Goal: Task Accomplishment & Management: Manage account settings

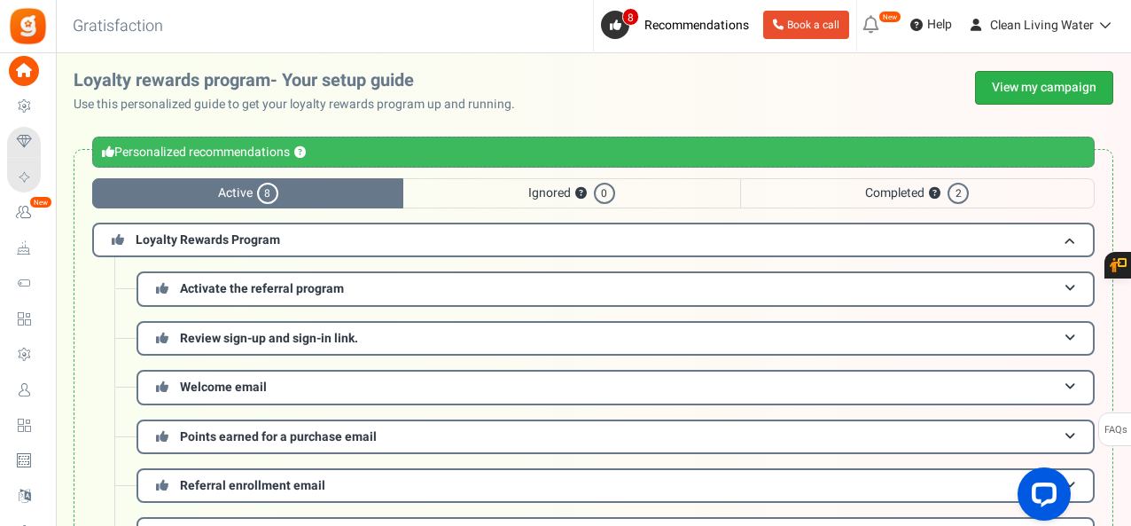
click at [1034, 79] on link "View my campaign" at bounding box center [1044, 88] width 138 height 34
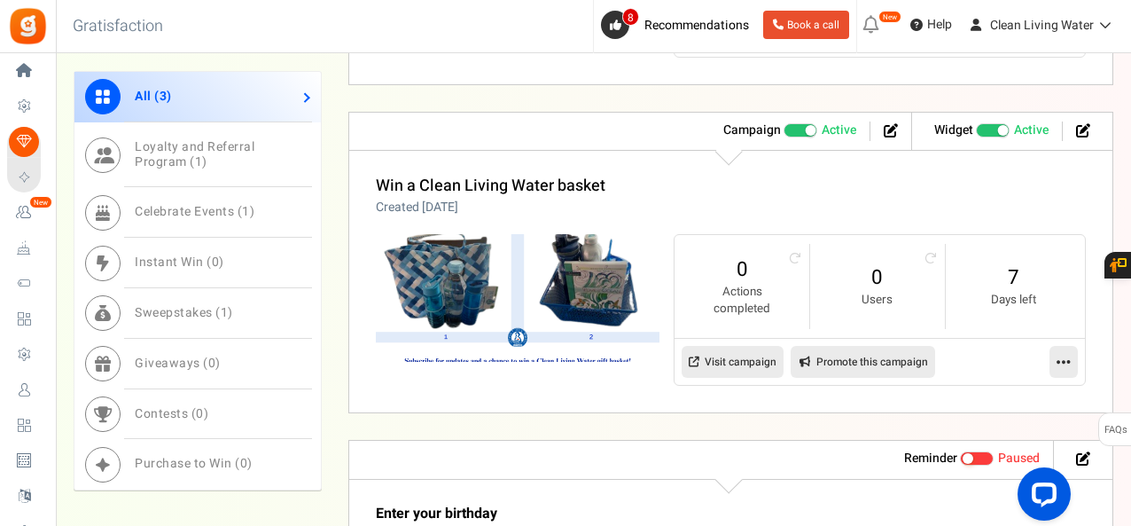
scroll to position [1059, 0]
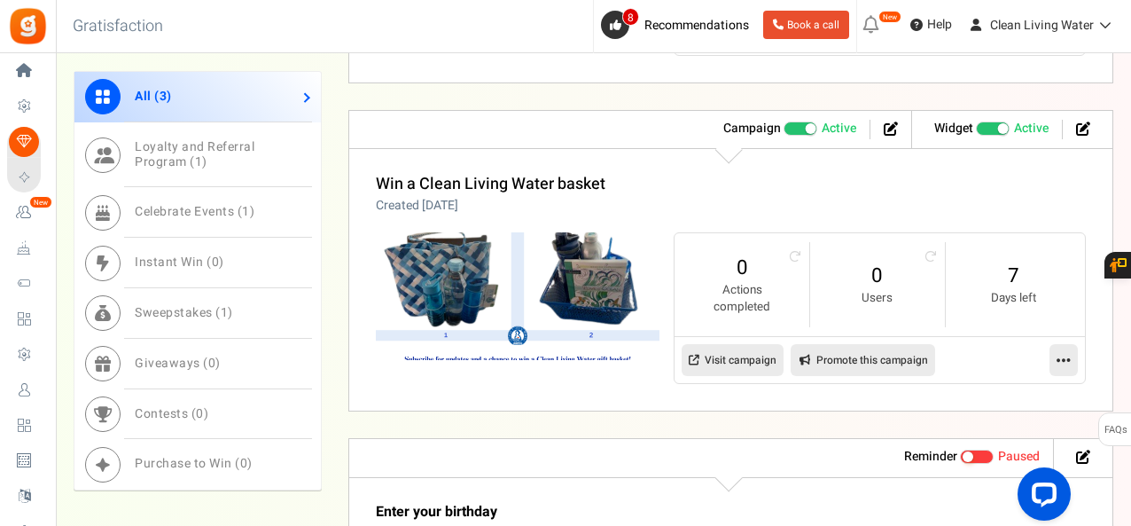
click at [1051, 348] on link at bounding box center [1064, 360] width 28 height 32
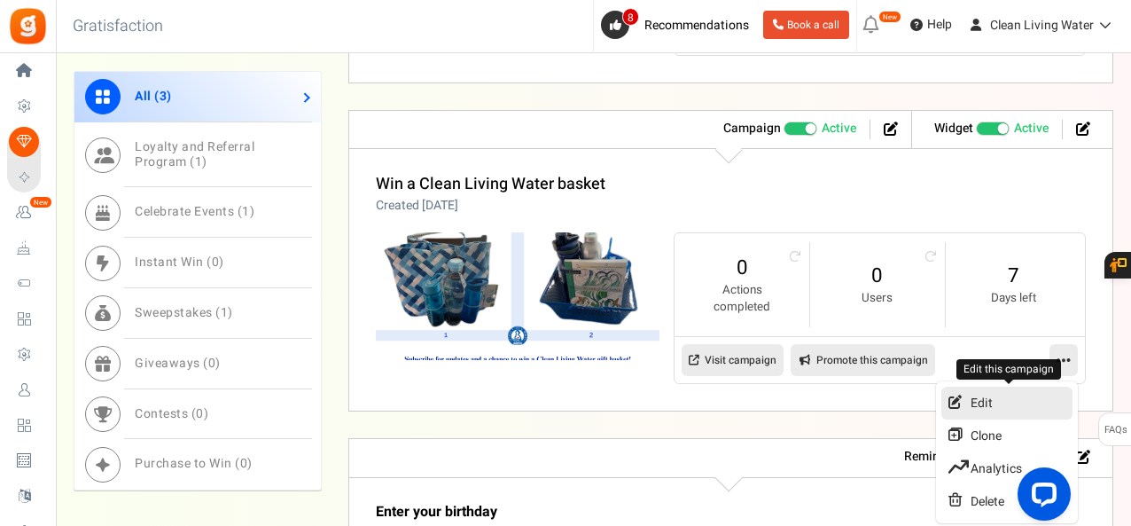
click at [985, 390] on link "Edit" at bounding box center [1007, 403] width 131 height 33
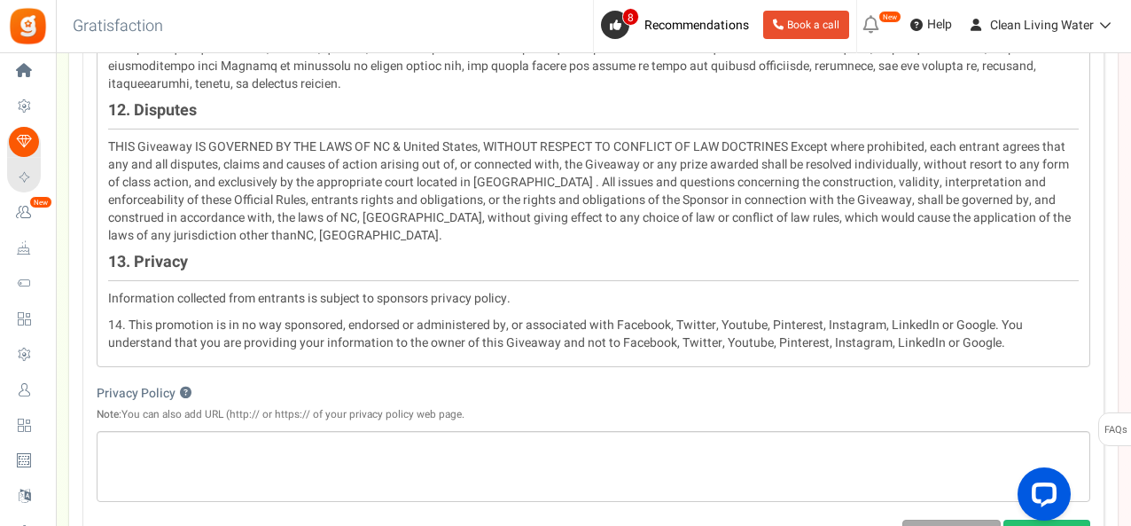
scroll to position [2584, 0]
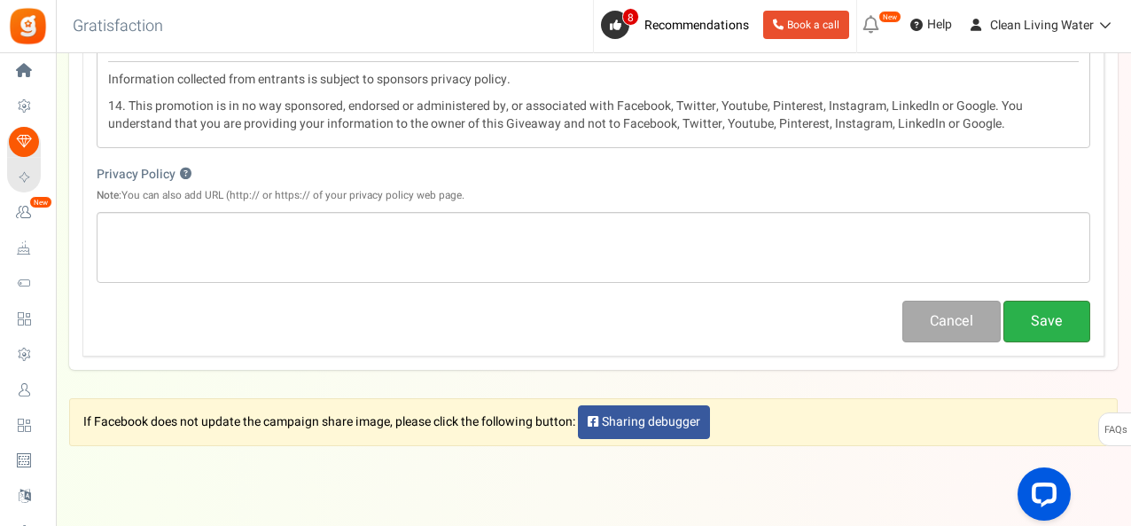
click at [1054, 301] on button "Save" at bounding box center [1047, 322] width 87 height 42
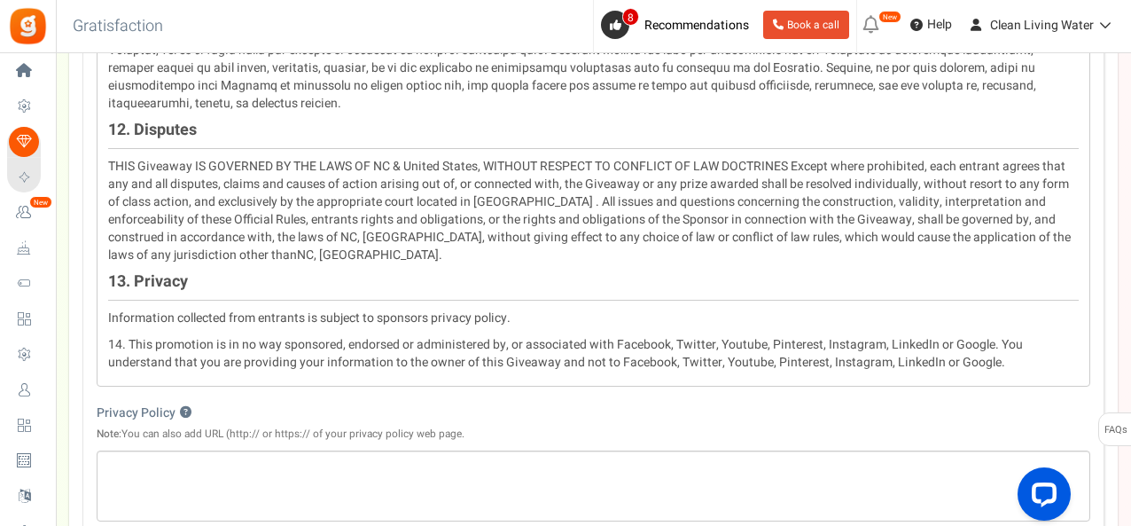
scroll to position [2348, 0]
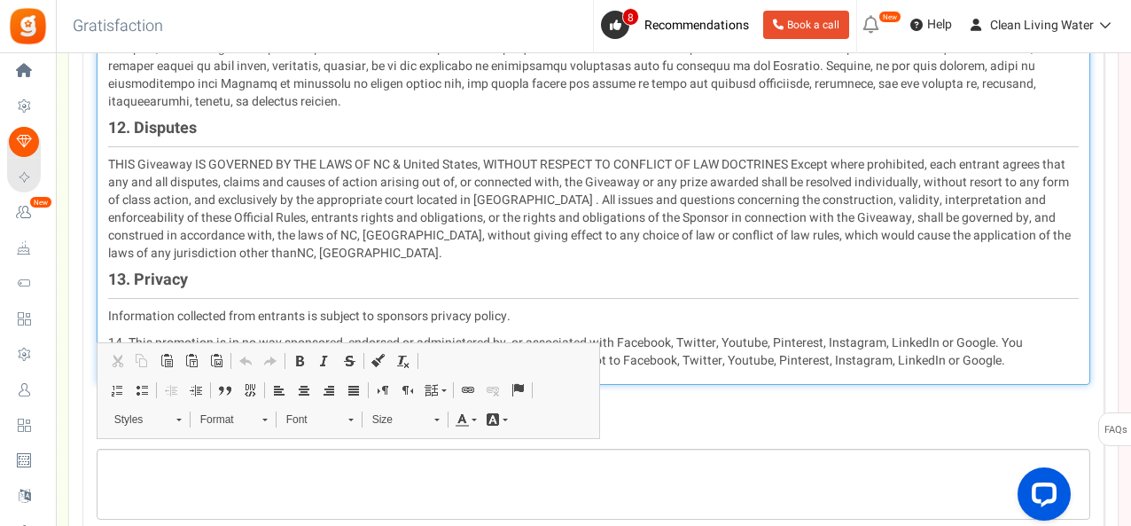
drag, startPoint x: 615, startPoint y: 296, endPoint x: 924, endPoint y: 301, distance: 308.6
click at [924, 334] on p "14. This promotion is in no way sponsored, endorsed or administered by, or asso…" at bounding box center [593, 351] width 971 height 35
click at [647, 334] on p "14. This promotion is in no way sponsored, endorsed or administered by, or asso…" at bounding box center [593, 351] width 971 height 35
drag, startPoint x: 410, startPoint y: 295, endPoint x: 397, endPoint y: 296, distance: 12.4
click at [397, 334] on p "14. This promotion is in no way sponsored, endorsed or administered by, or asso…" at bounding box center [593, 351] width 971 height 35
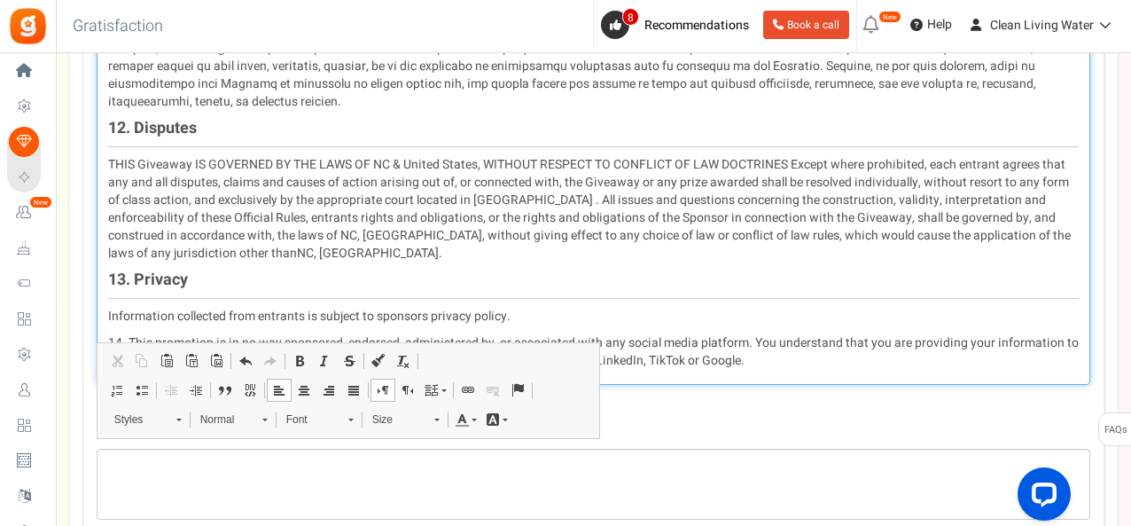
click at [491, 334] on p "14. This promotion is in no way sponsored, endorsed, administered by, or associ…" at bounding box center [593, 351] width 971 height 35
click at [742, 334] on p "14. This promotion is in no way sponsored, endorsed, administered by or associa…" at bounding box center [593, 351] width 971 height 35
drag, startPoint x: 732, startPoint y: 317, endPoint x: 318, endPoint y: 320, distance: 414.0
click at [318, 334] on p "14. This promotion is in no way sponsored, endorsed, administered by or associa…" at bounding box center [593, 351] width 971 height 35
click at [598, 334] on p "14. This promotion is in no way sponsored, endorsed, administered by or associa…" at bounding box center [593, 351] width 971 height 35
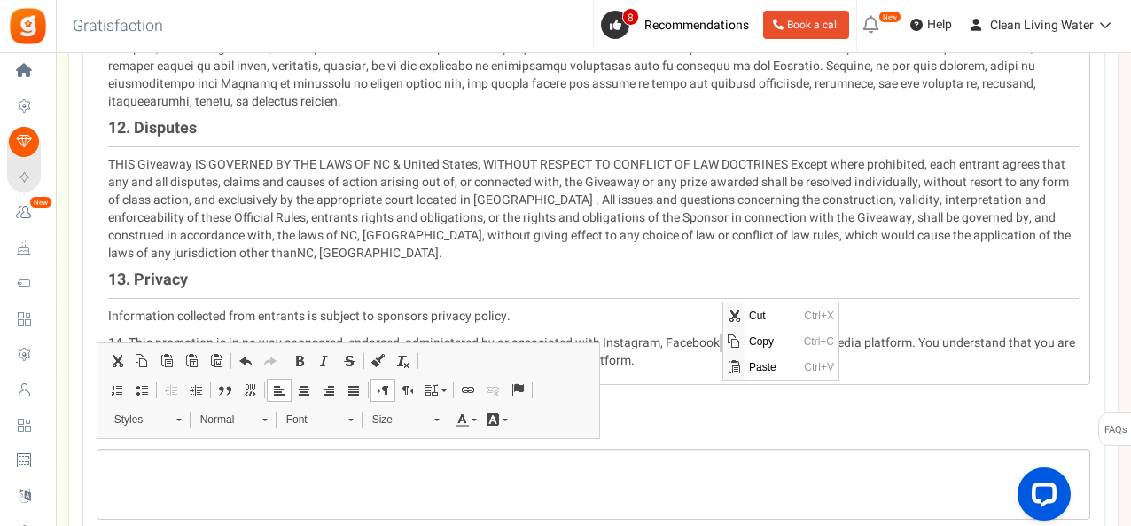
scroll to position [0, 0]
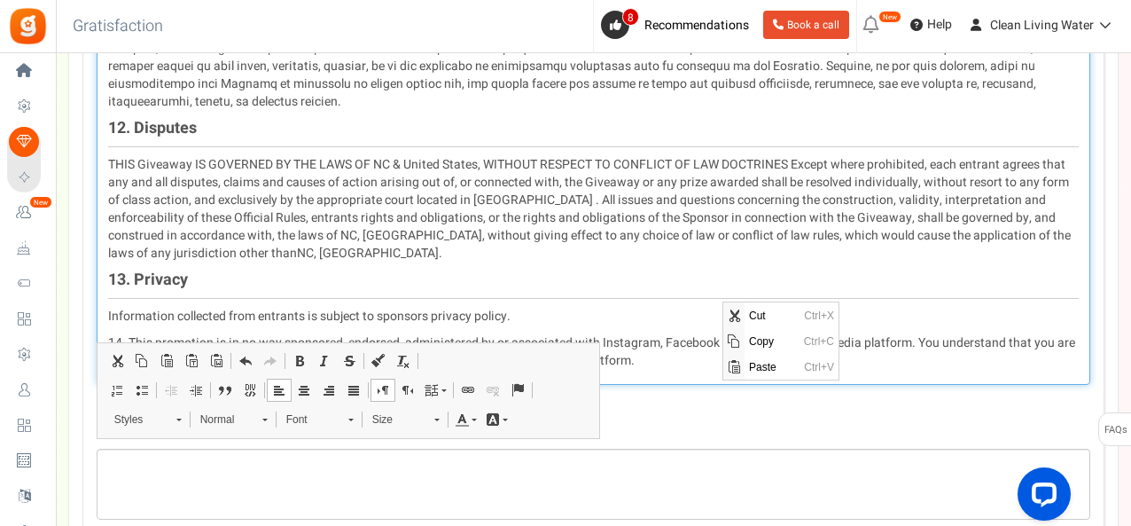
click at [687, 334] on p "14. This promotion is in no way sponsored, endorsed, administered by or associa…" at bounding box center [593, 351] width 971 height 35
click at [902, 334] on p "14. This promotion is in no way sponsored, endorsed, administered by or associa…" at bounding box center [593, 351] width 971 height 35
click at [599, 334] on p "14. This promotion is in no way sponsored, endorsed, administered by or associa…" at bounding box center [593, 351] width 971 height 35
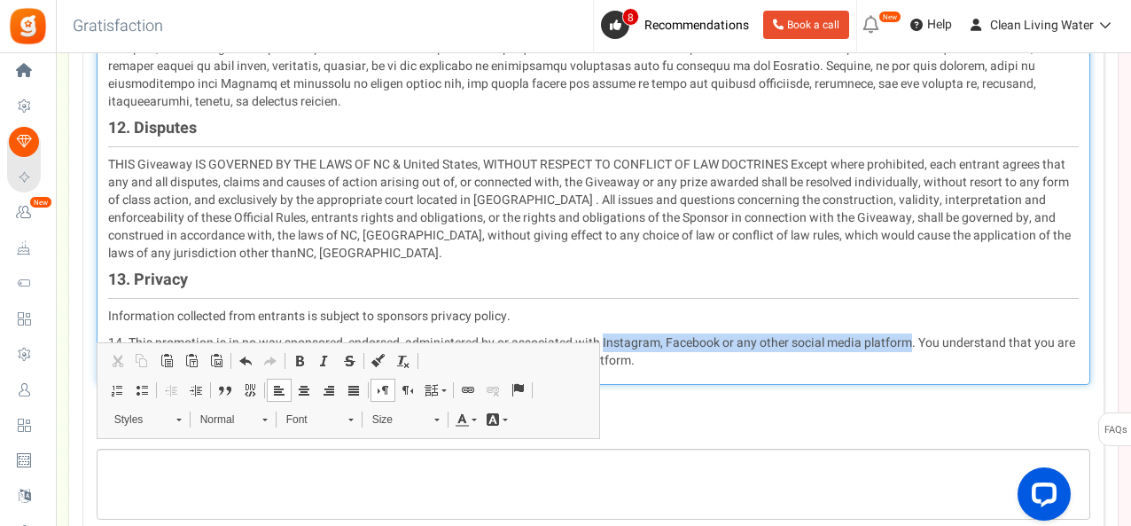
drag, startPoint x: 599, startPoint y: 301, endPoint x: 879, endPoint y: 286, distance: 279.6
copy p "Instagram, Facebook or any other social media platform"
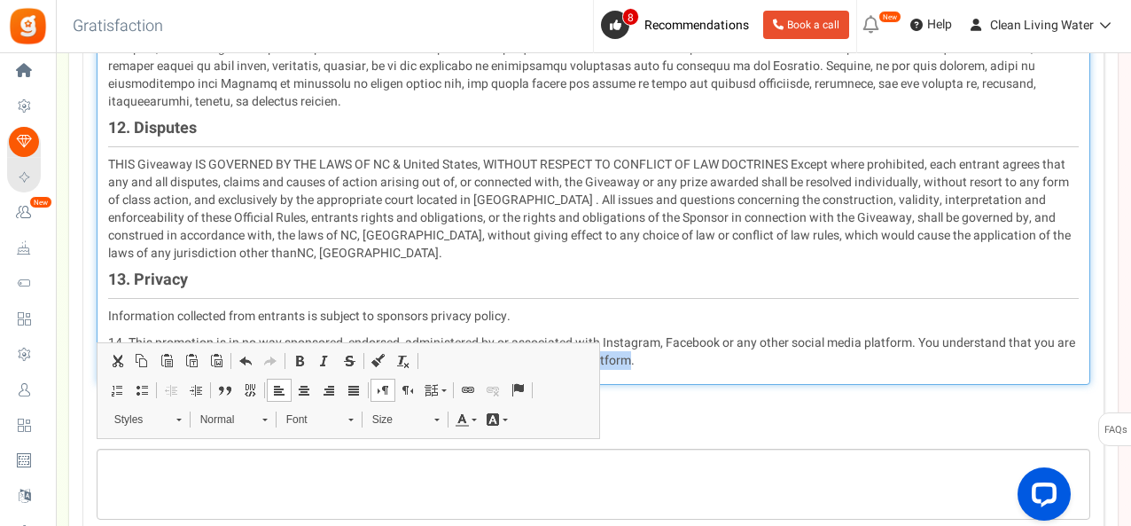
drag, startPoint x: 621, startPoint y: 318, endPoint x: 482, endPoint y: 318, distance: 138.3
click at [482, 334] on p "14. This promotion is in no way sponsored, endorsed, administered by or associa…" at bounding box center [593, 351] width 971 height 35
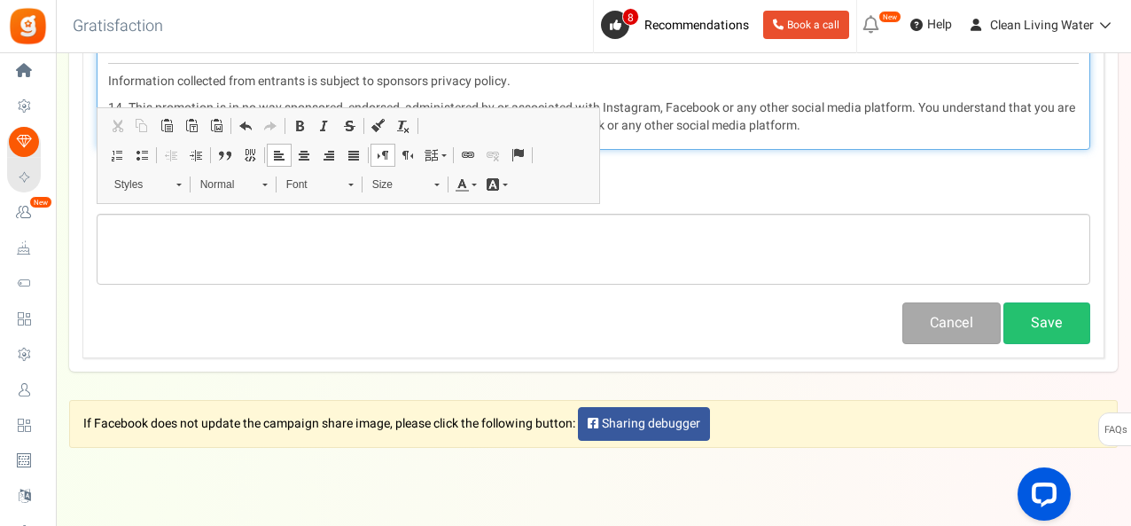
scroll to position [2583, 0]
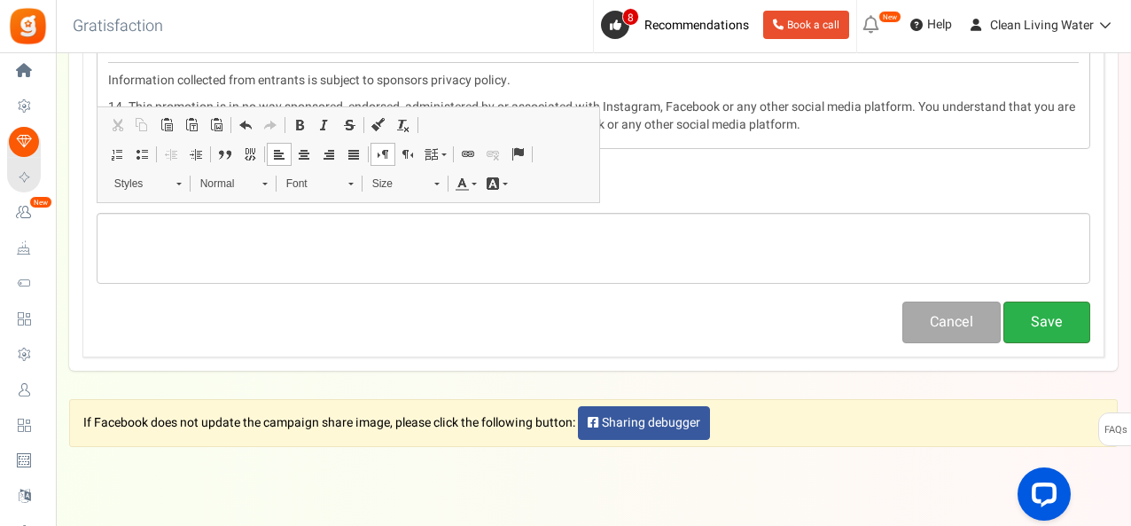
click at [1048, 301] on button "Save" at bounding box center [1047, 322] width 87 height 42
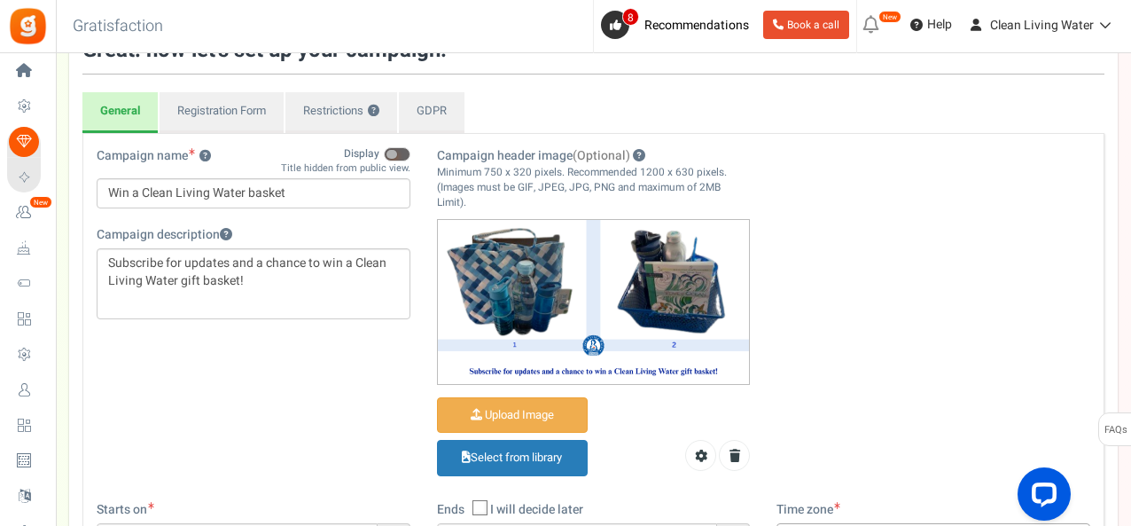
scroll to position [0, 0]
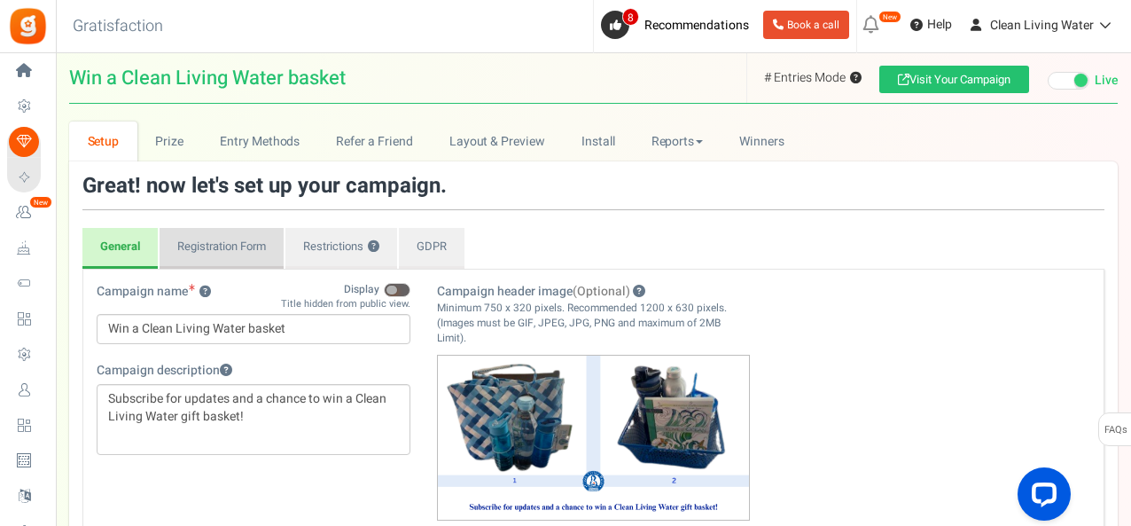
click at [225, 255] on link "Registration Form" at bounding box center [222, 248] width 124 height 41
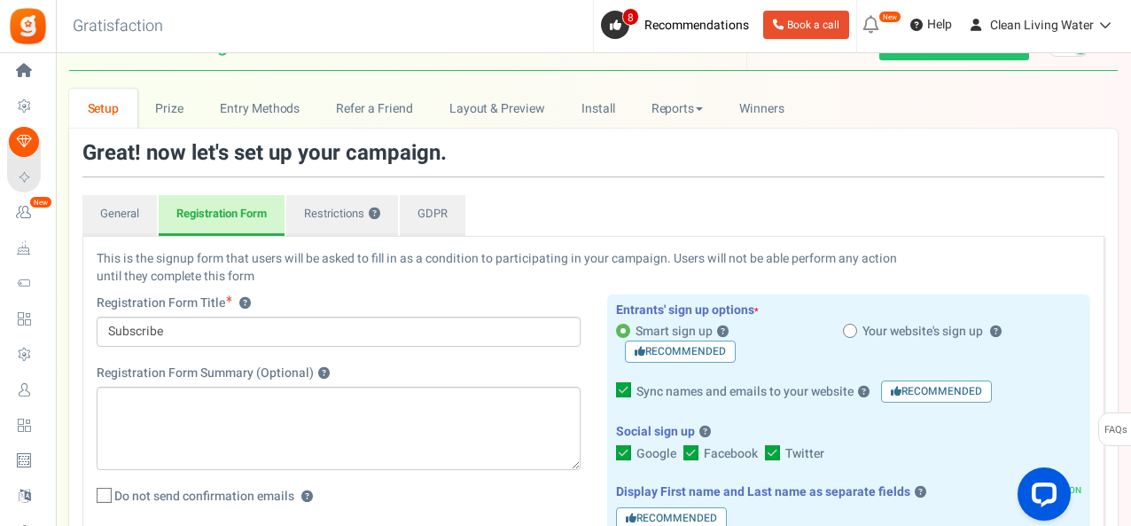
scroll to position [32, 0]
click at [126, 219] on link "General" at bounding box center [119, 216] width 74 height 41
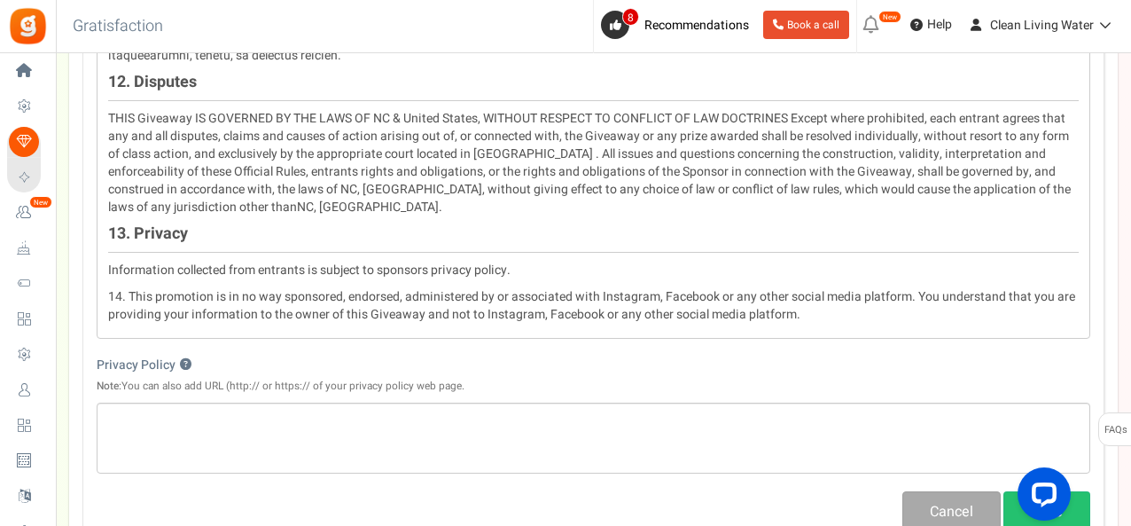
scroll to position [2395, 0]
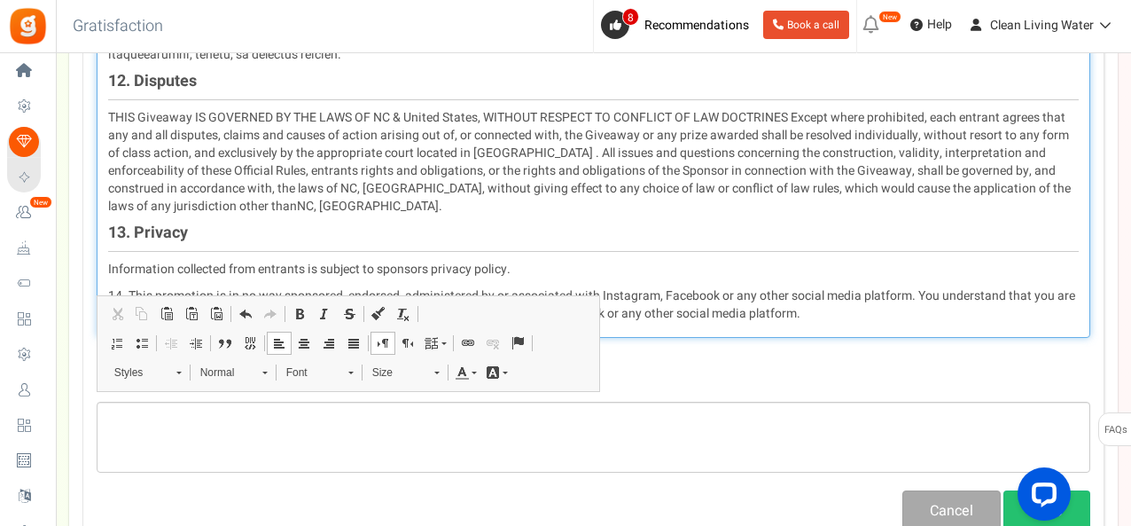
click at [717, 287] on p "14. This promotion is in no way sponsored, endorsed, administered by or associa…" at bounding box center [593, 304] width 971 height 35
click at [718, 287] on p "14. This promotion is in no way sponsored, endorsed, administered by or associa…" at bounding box center [593, 304] width 971 height 35
drag, startPoint x: 826, startPoint y: 252, endPoint x: 716, endPoint y: 254, distance: 109.9
click at [716, 287] on p "14. This promotion is in no way sponsored, endorsed, administered by or associa…" at bounding box center [593, 304] width 971 height 35
copy p "Google, Twitter (X)"
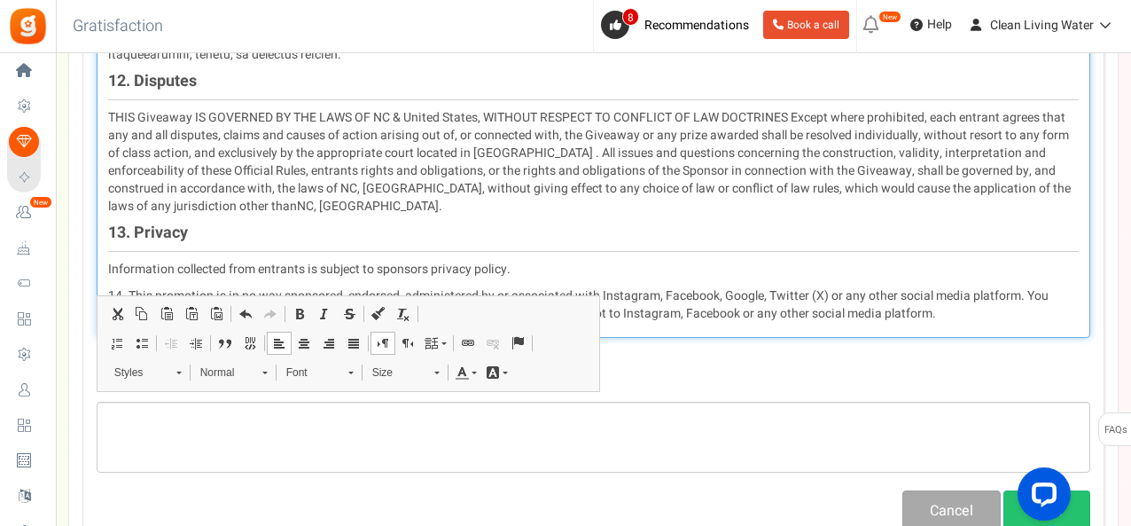
click at [731, 287] on p "14. This promotion is in no way sponsored, endorsed, administered by or associa…" at bounding box center [593, 304] width 971 height 35
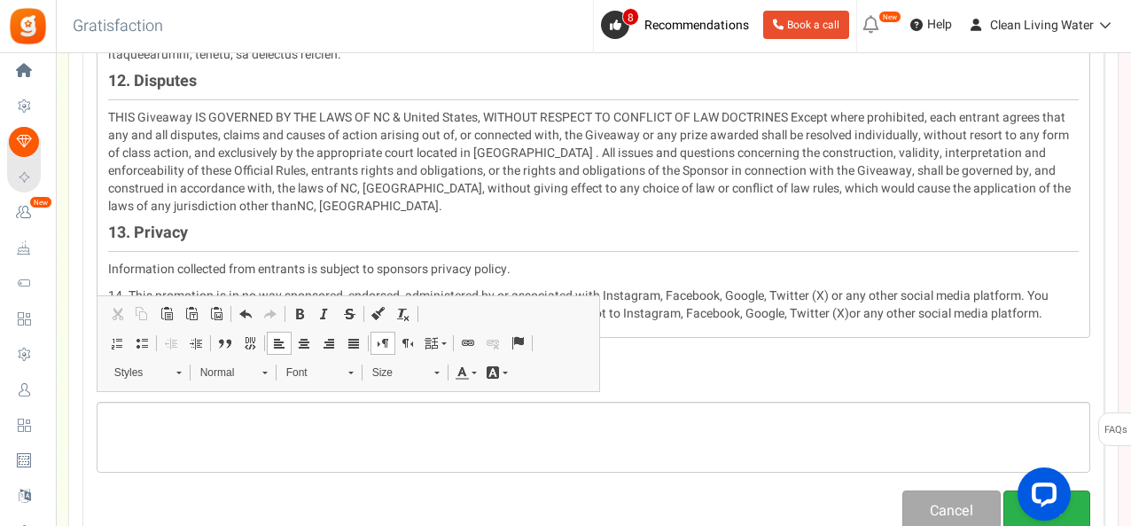
click at [1066, 490] on button "Save" at bounding box center [1047, 511] width 87 height 42
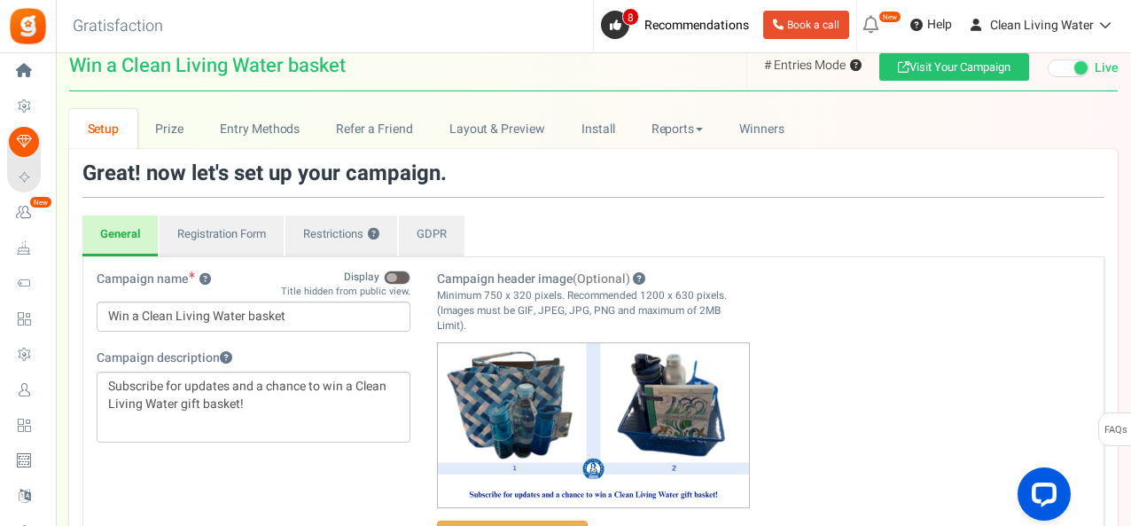
scroll to position [0, 0]
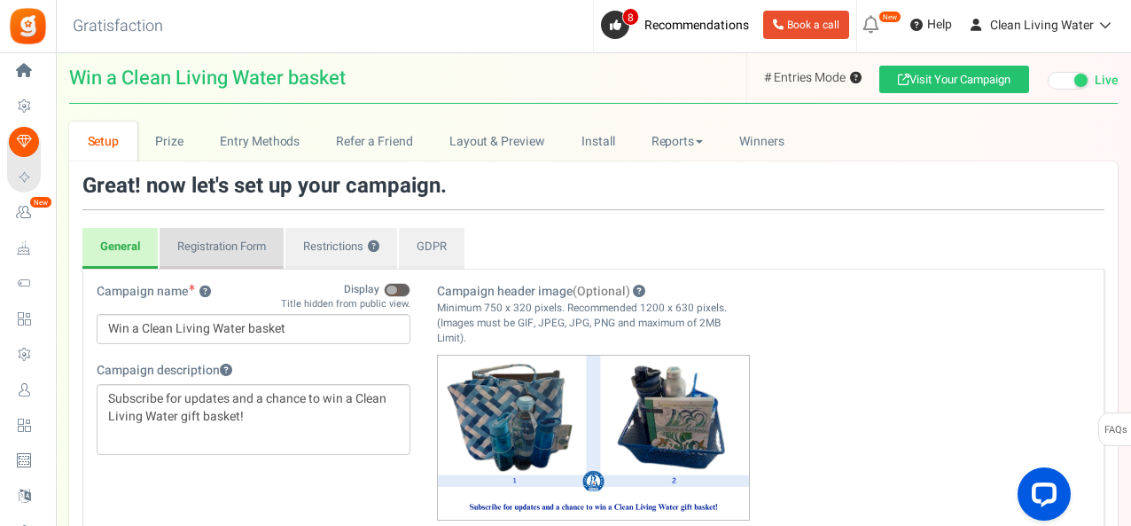
click at [193, 251] on link "Registration Form" at bounding box center [222, 248] width 124 height 41
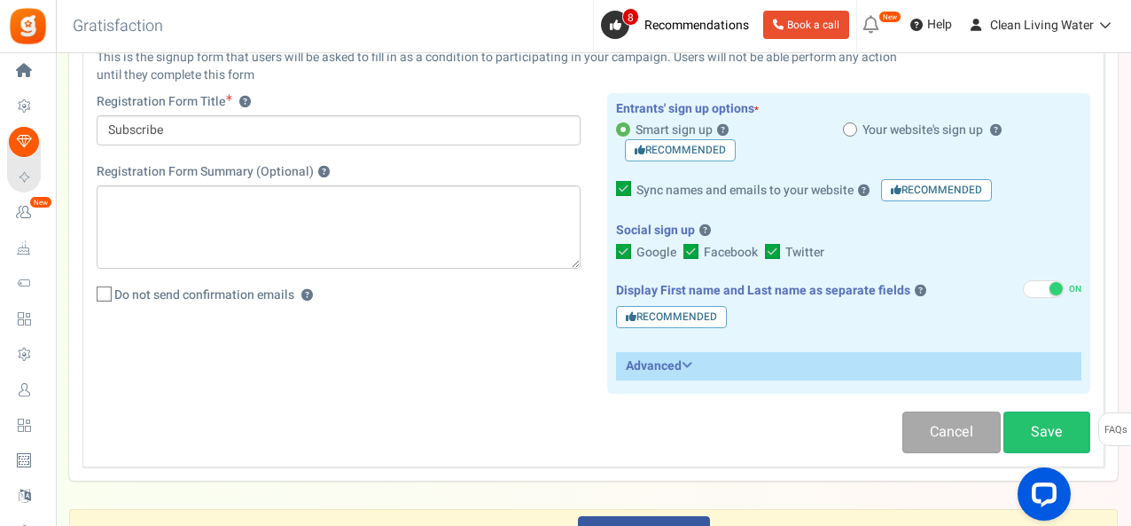
scroll to position [234, 0]
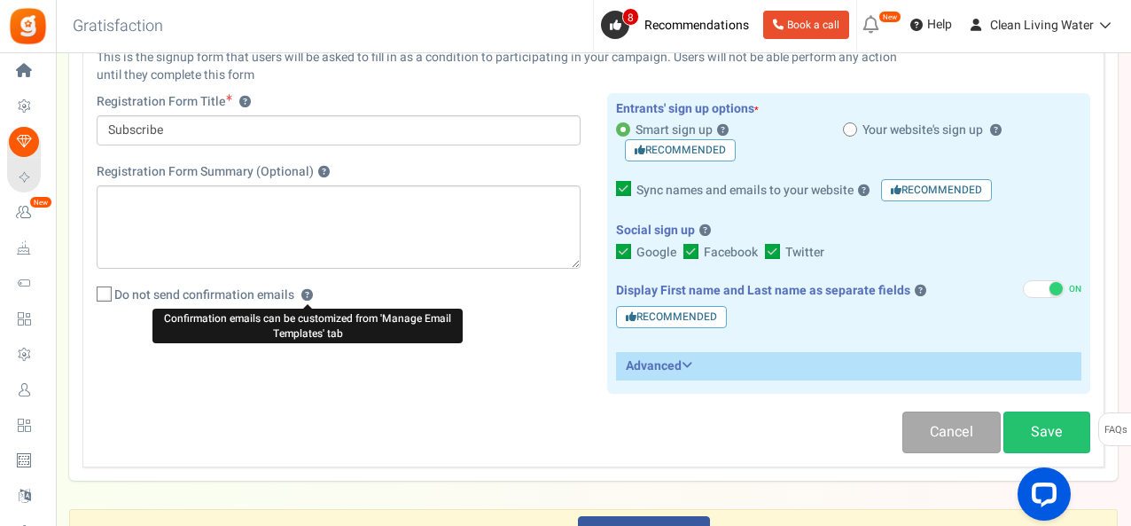
click at [305, 293] on button "?" at bounding box center [307, 296] width 12 height 12
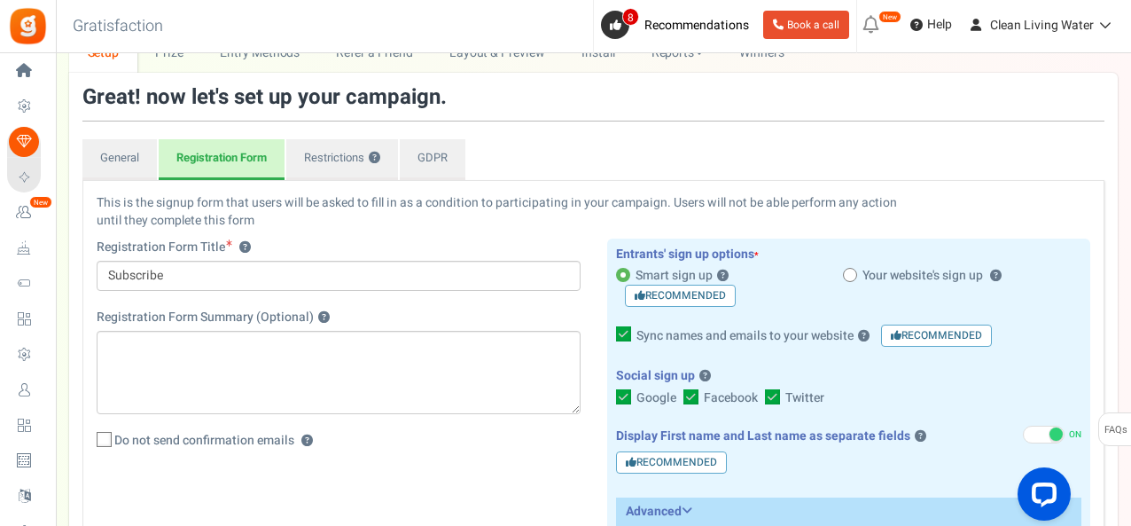
scroll to position [0, 0]
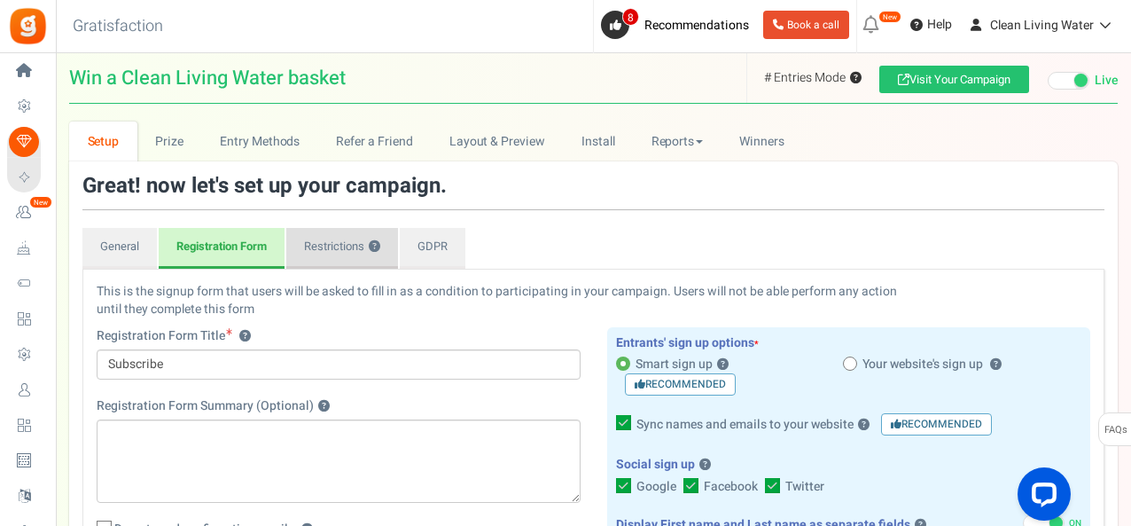
click at [346, 242] on link "Restrictions ?" at bounding box center [342, 248] width 112 height 41
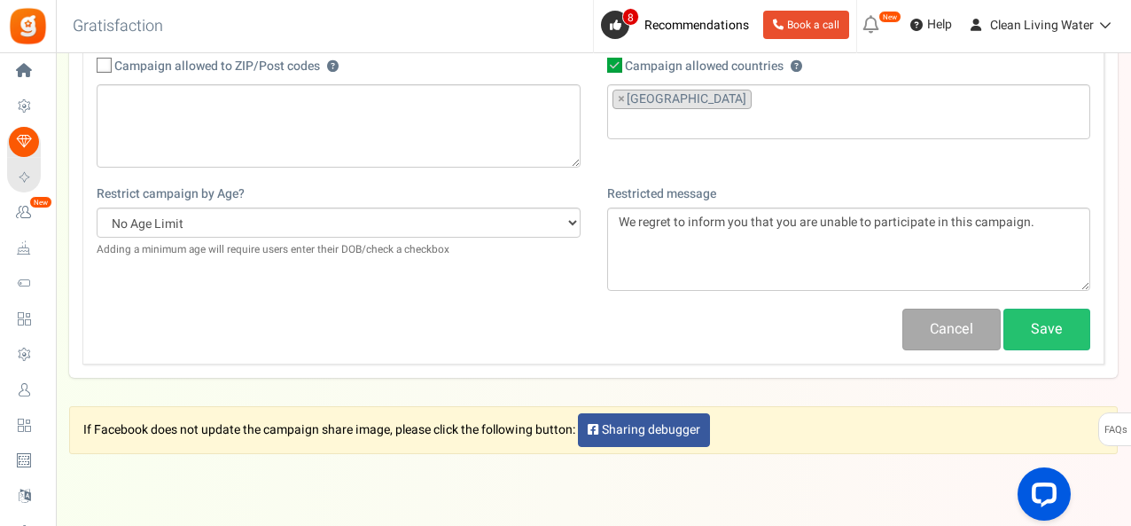
scroll to position [234, 0]
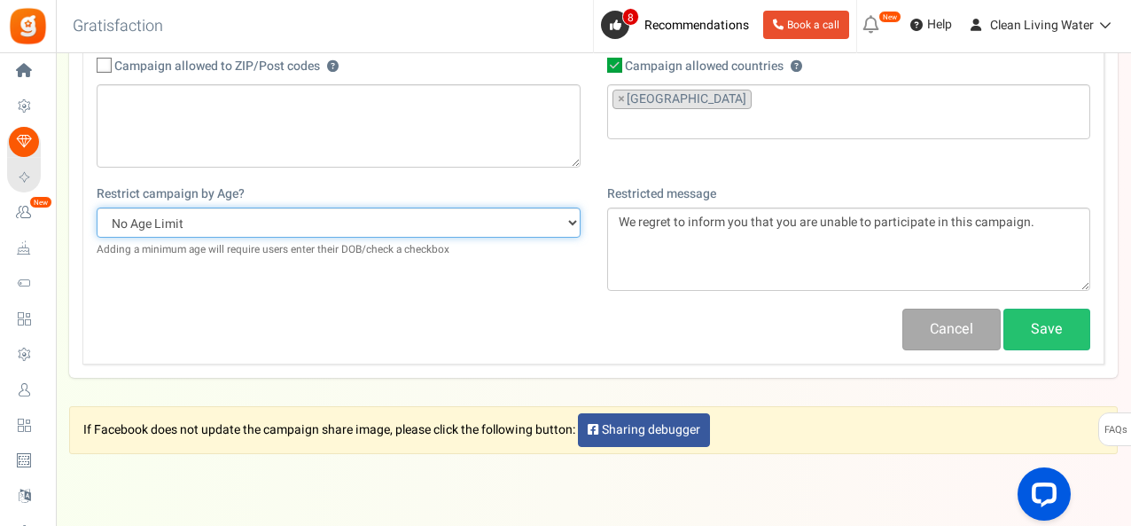
click at [358, 230] on select "No Age Limit 13+ Date of birth 18+ Date of birth 21+ Date of birth 13+ Required…" at bounding box center [339, 222] width 484 height 30
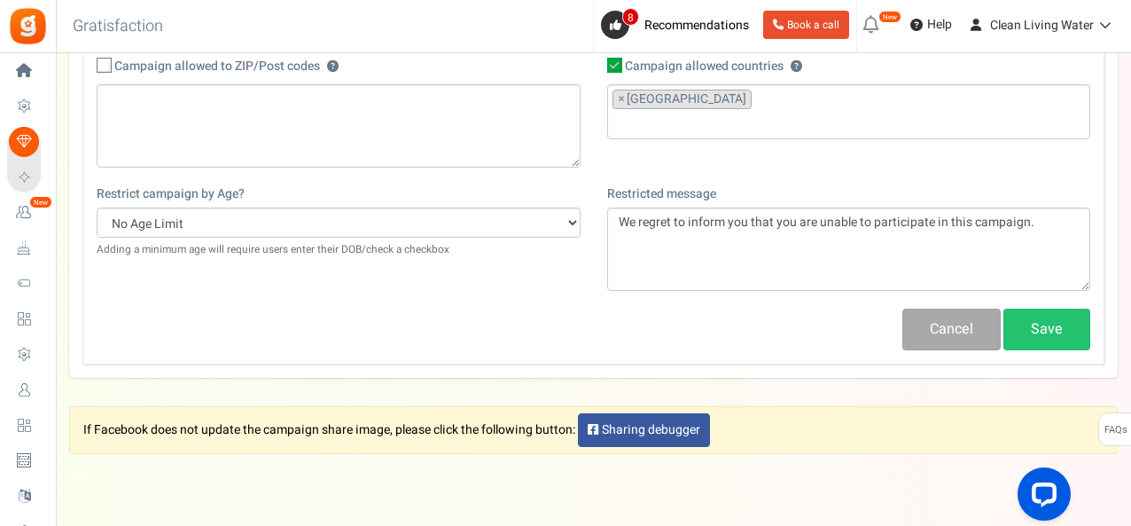
click at [574, 178] on div "Campaign allowed to ZIP/Post codes ? ? Customers will be unable to participate,…" at bounding box center [338, 117] width 511 height 137
click at [1042, 326] on link "Save" at bounding box center [1047, 330] width 87 height 42
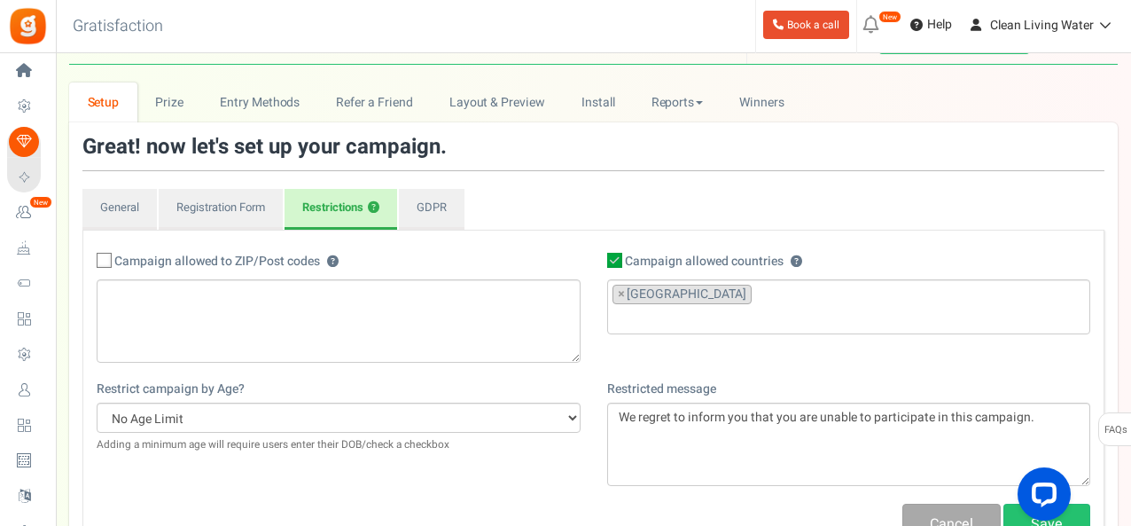
scroll to position [0, 0]
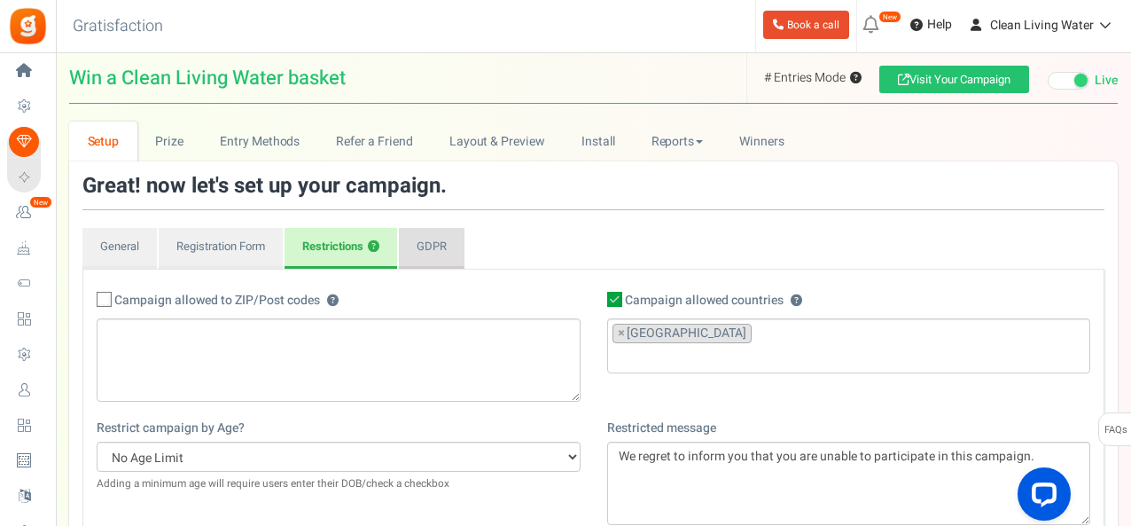
click at [454, 239] on link "GDPR" at bounding box center [432, 248] width 66 height 41
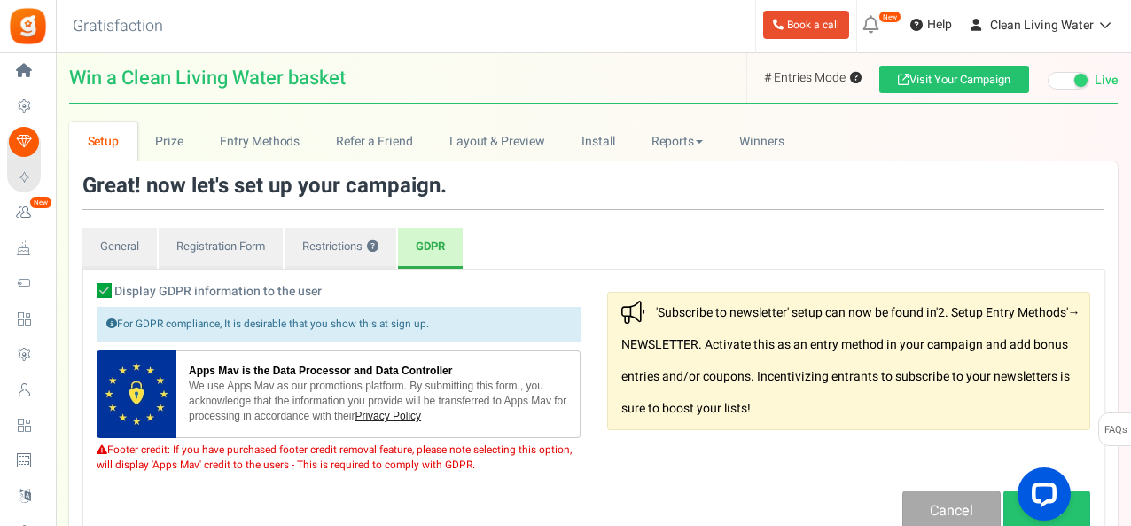
drag, startPoint x: 1003, startPoint y: 306, endPoint x: 1039, endPoint y: 310, distance: 36.6
click at [1040, 309] on link "'2. Setup Entry Methods'" at bounding box center [1002, 312] width 132 height 19
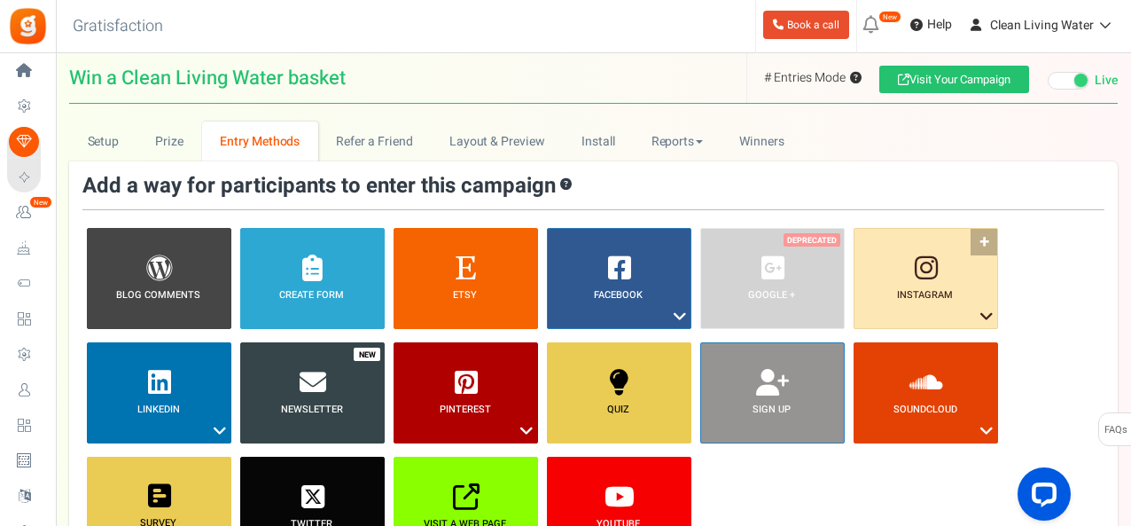
click at [981, 240] on link "Instagram ?" at bounding box center [926, 278] width 145 height 101
click at [897, 345] on link "Follow on Instagram" at bounding box center [906, 349] width 115 height 22
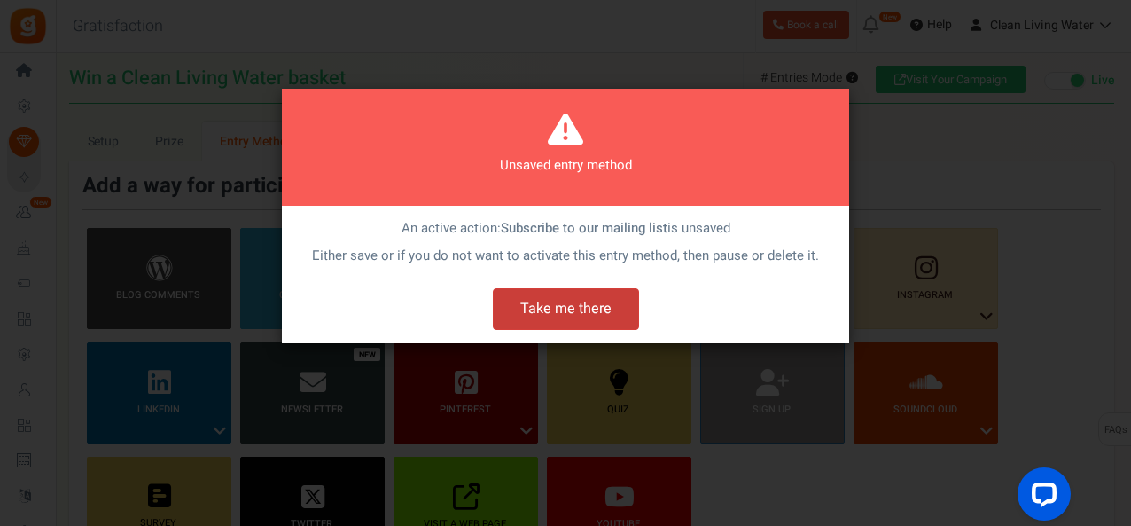
click at [536, 300] on button "Take me there" at bounding box center [566, 309] width 146 height 42
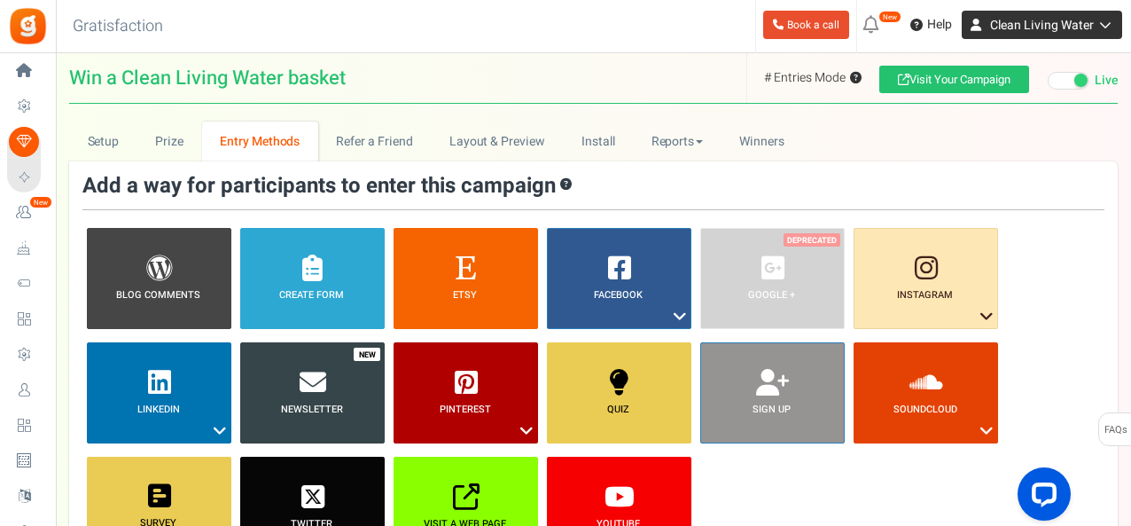
click at [1088, 22] on span "Clean Living Water" at bounding box center [1042, 25] width 104 height 19
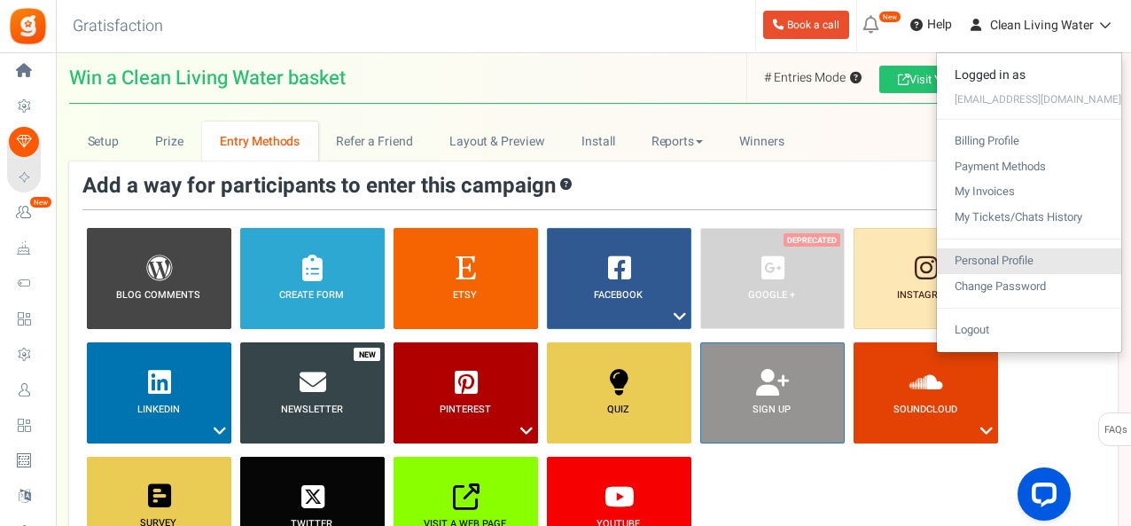
click at [1060, 257] on link "Personal Profile" at bounding box center [1029, 261] width 184 height 26
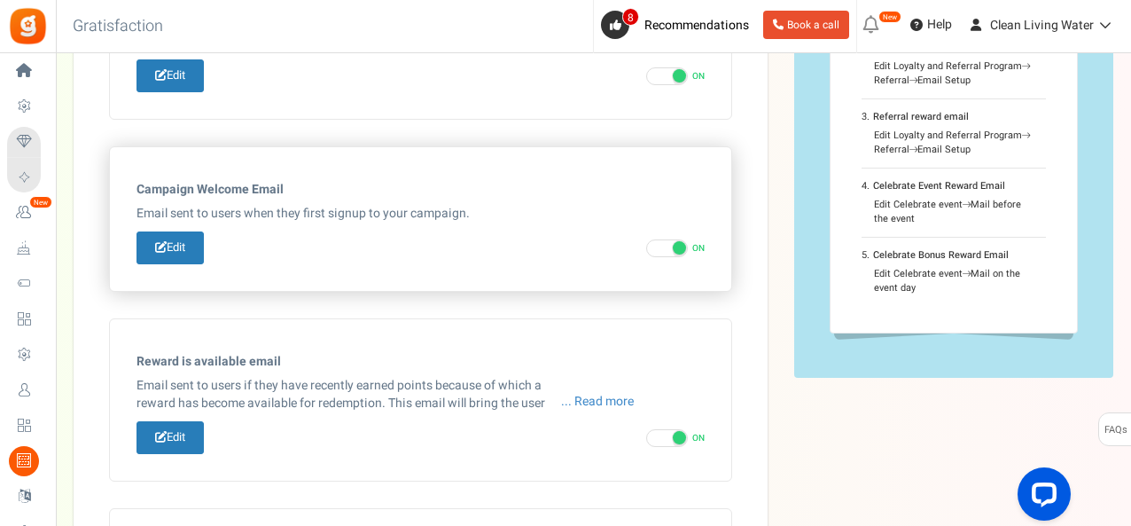
scroll to position [234, 0]
click at [168, 248] on link "Edit" at bounding box center [170, 247] width 67 height 33
type input "Welcome to our [[Campaign Name]]"
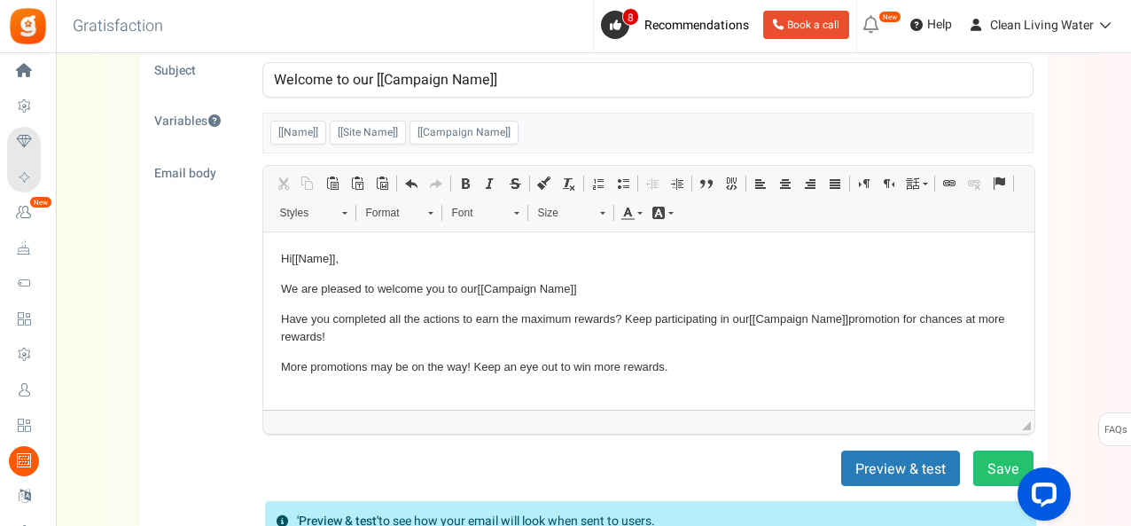
scroll to position [118, 0]
click at [287, 256] on p "Hi [[Name]] ," at bounding box center [648, 257] width 736 height 19
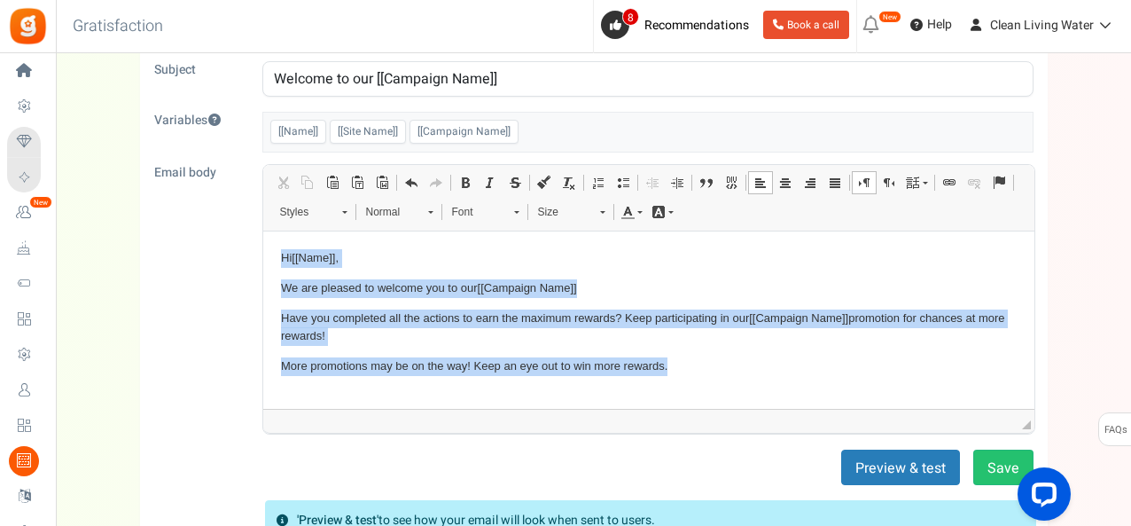
drag, startPoint x: 710, startPoint y: 371, endPoint x: 523, endPoint y: 491, distance: 222.6
click at [262, 261] on html "Hi [[Name]] , We are pleased to welcome you to our [[Campaign Name]] Have you c…" at bounding box center [647, 351] width 771 height 240
click at [435, 293] on p "We are pleased to welcome you to our [[Campaign Name]]" at bounding box center [648, 287] width 736 height 19
click at [306, 257] on span "[[Name]]" at bounding box center [312, 256] width 43 height 13
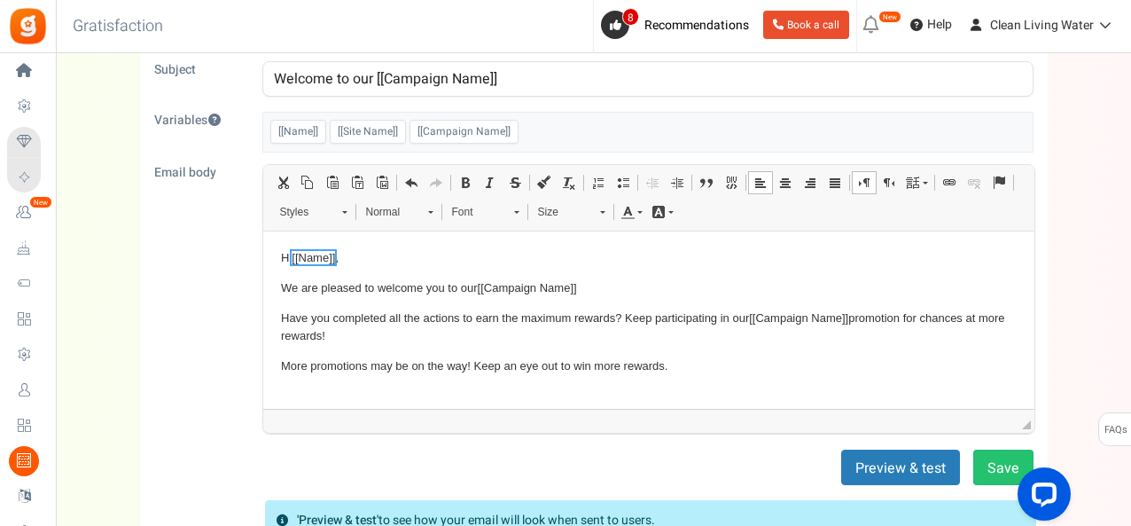
click at [375, 301] on body "Hi [[Name]] , We are pleased to welcome you to our [[Campaign Name]] Have you c…" at bounding box center [648, 350] width 736 height 205
click at [687, 364] on p "More promotions may be on the way! Keep an eye out to win more rewards." at bounding box center [648, 365] width 736 height 19
click at [288, 254] on p "Hi [[Name]] ," at bounding box center [648, 258] width 736 height 19
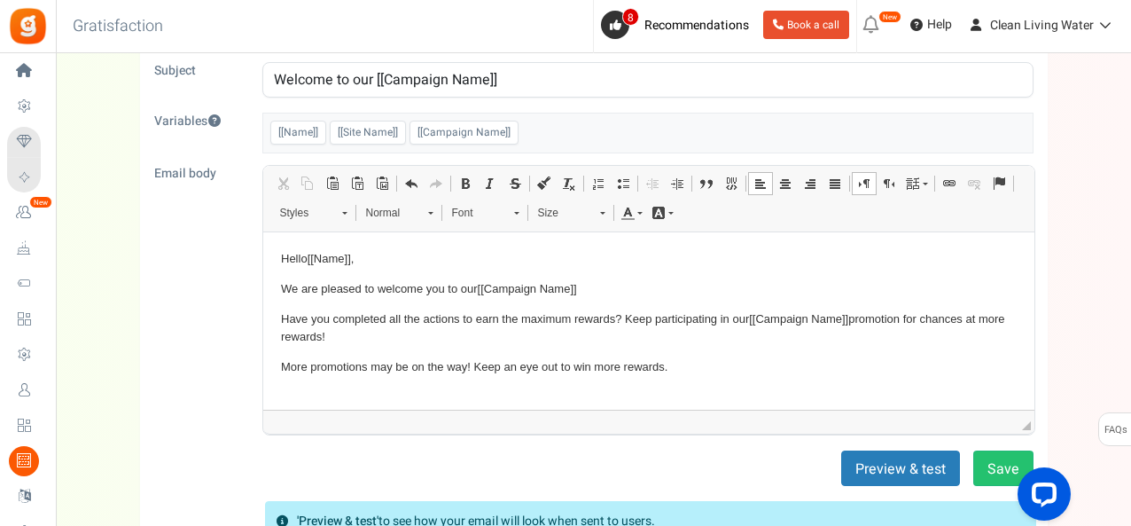
click at [280, 282] on p "We are pleased to welcome you to our [[Campaign Name]]" at bounding box center [648, 288] width 736 height 19
click at [415, 187] on span at bounding box center [411, 183] width 14 height 14
drag, startPoint x: 418, startPoint y: 286, endPoint x: 469, endPoint y: 285, distance: 50.5
click at [469, 285] on p "Thank you for entering the you to our [[Campaign Name]]" at bounding box center [648, 288] width 736 height 19
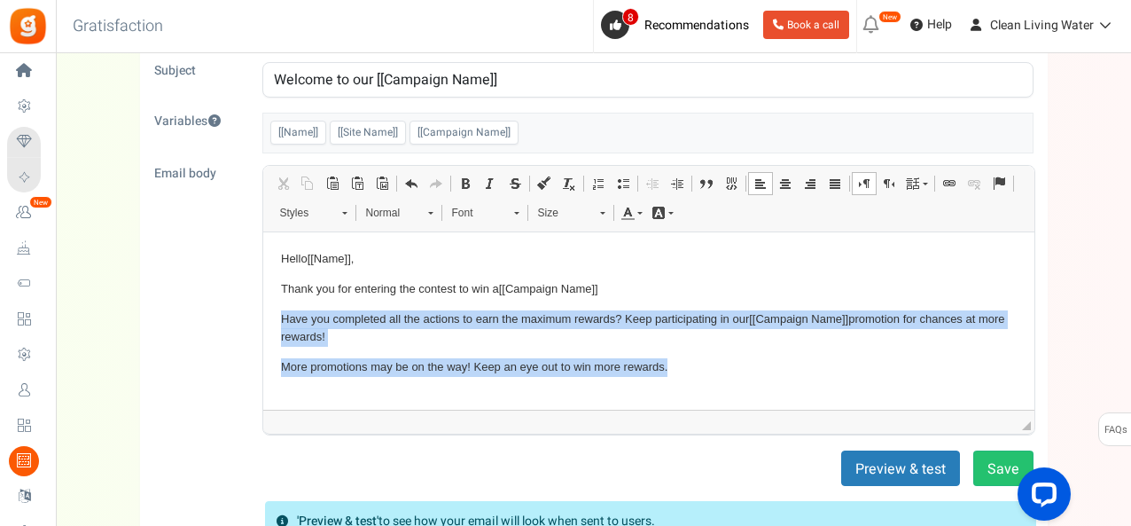
drag, startPoint x: 617, startPoint y: 364, endPoint x: 256, endPoint y: 312, distance: 364.6
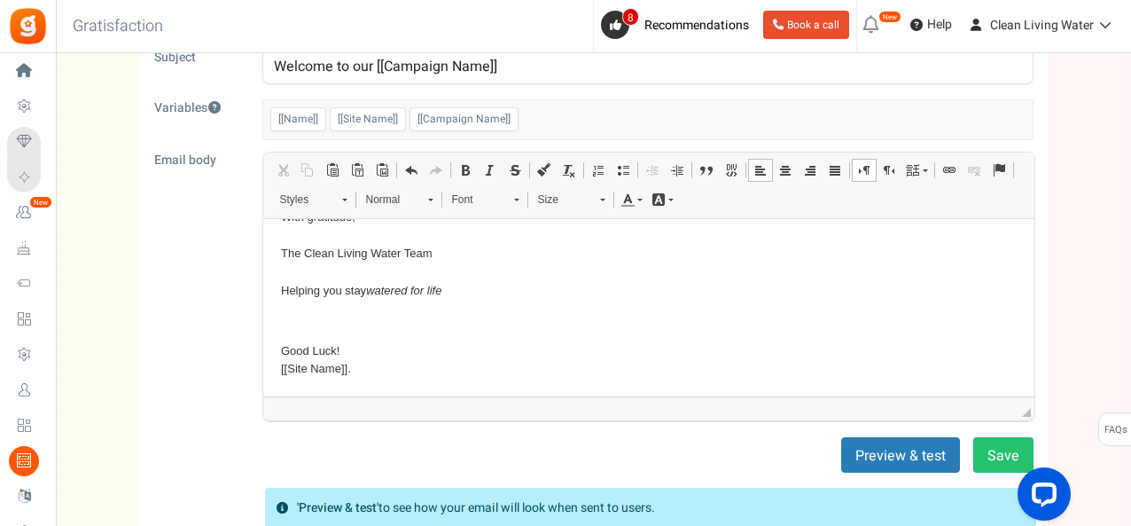
scroll to position [131, 0]
click at [295, 314] on p "Editor, email_editor" at bounding box center [648, 319] width 736 height 19
click at [407, 367] on p "Good Luck! [[Site Name]] ." at bounding box center [648, 358] width 736 height 37
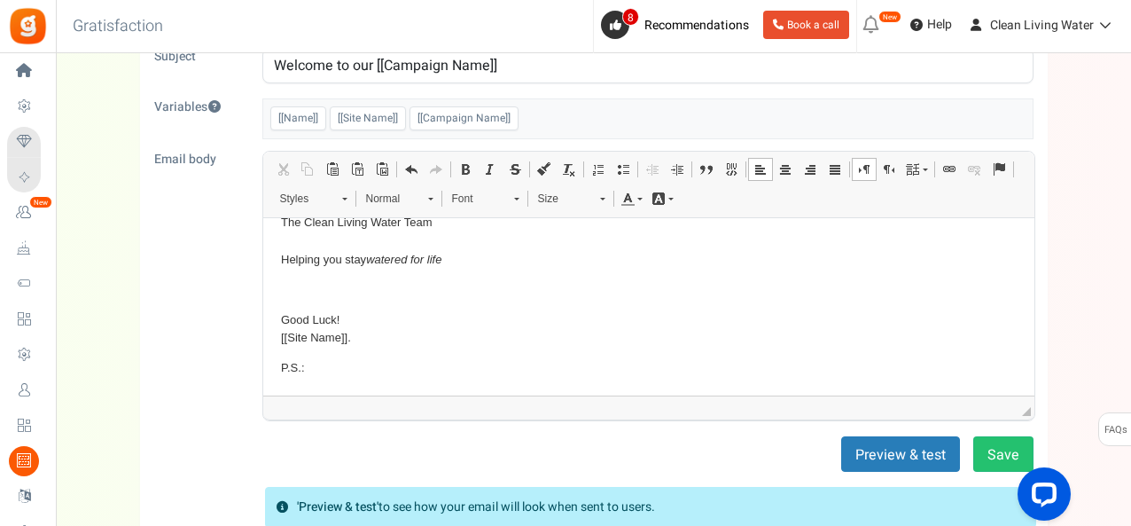
scroll to position [635, 0]
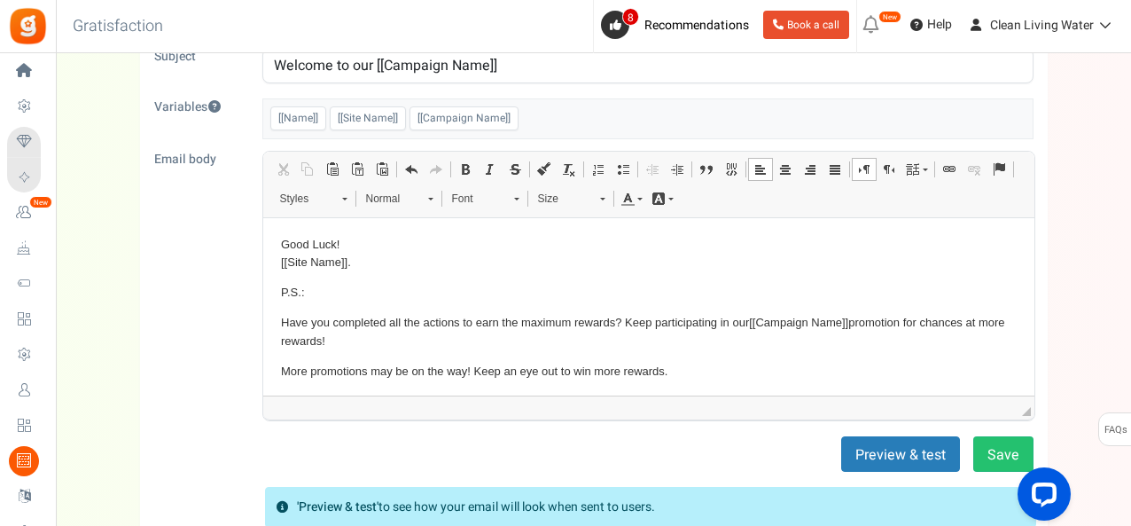
click at [366, 301] on p "P.S.:" at bounding box center [648, 292] width 736 height 19
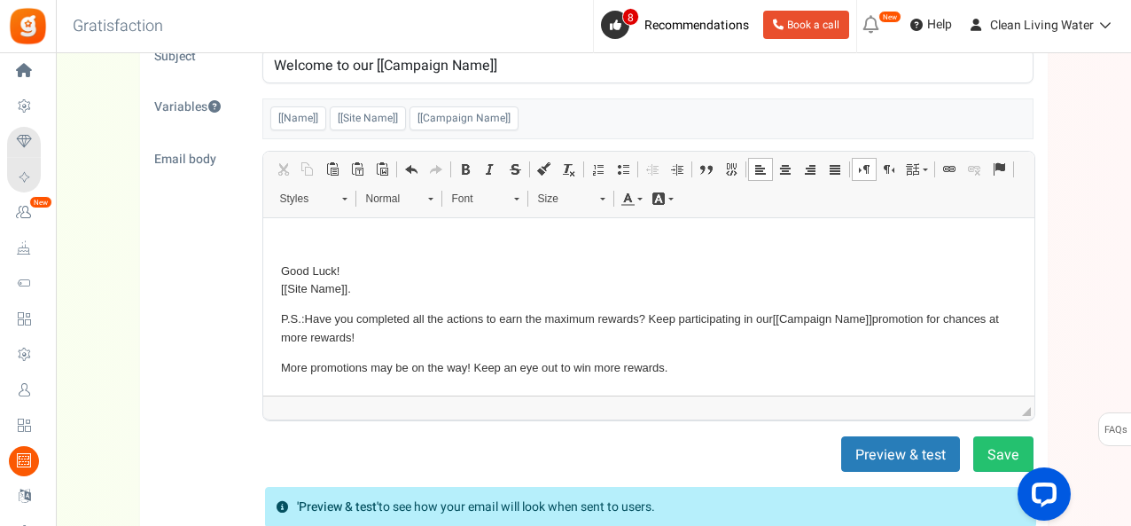
scroll to position [626, 0]
click at [776, 316] on p "P.S.: Have you completed all the actions to earn the maximum rewards? Keep part…" at bounding box center [648, 327] width 736 height 37
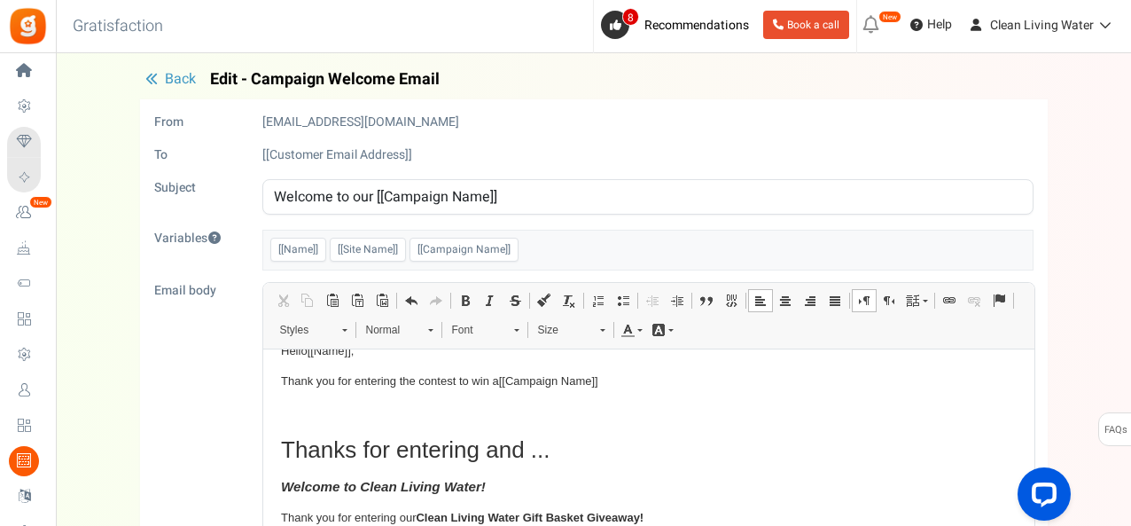
scroll to position [0, 0]
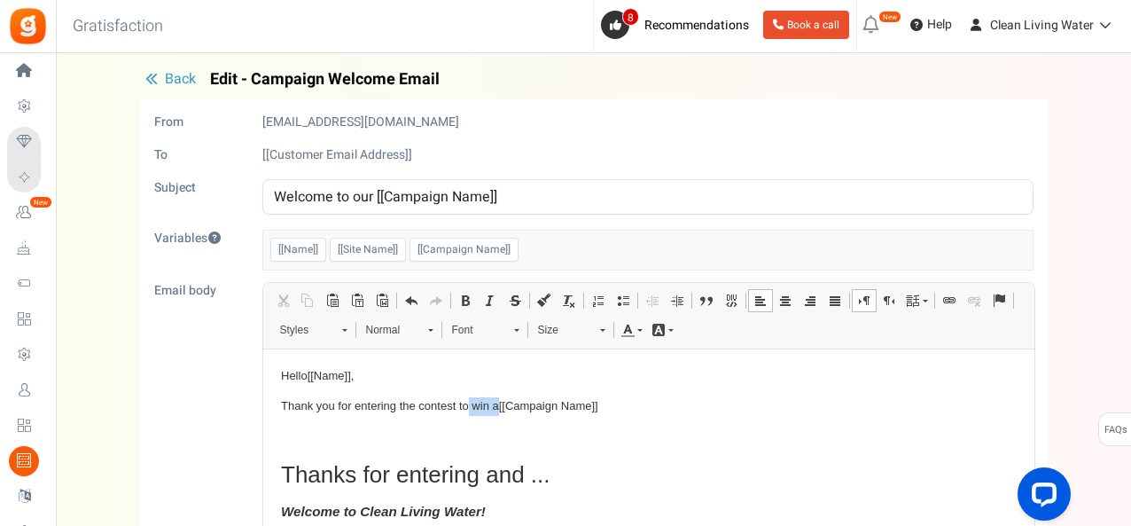
drag, startPoint x: 468, startPoint y: 404, endPoint x: 496, endPoint y: 401, distance: 27.7
click at [496, 401] on p "Thank you for entering the contest to win a [[Campaign Name]]" at bounding box center [648, 405] width 736 height 19
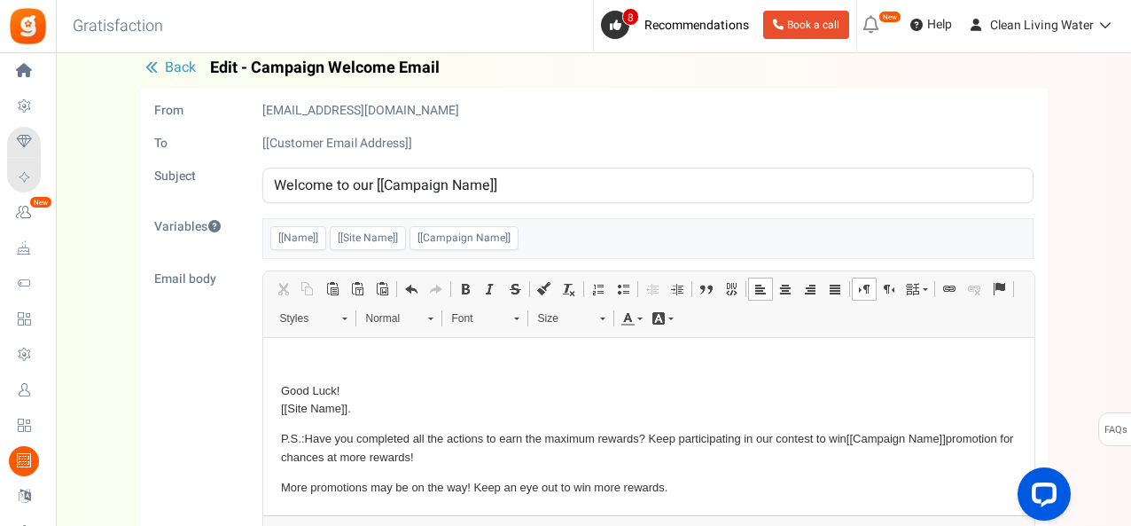
scroll to position [13, 0]
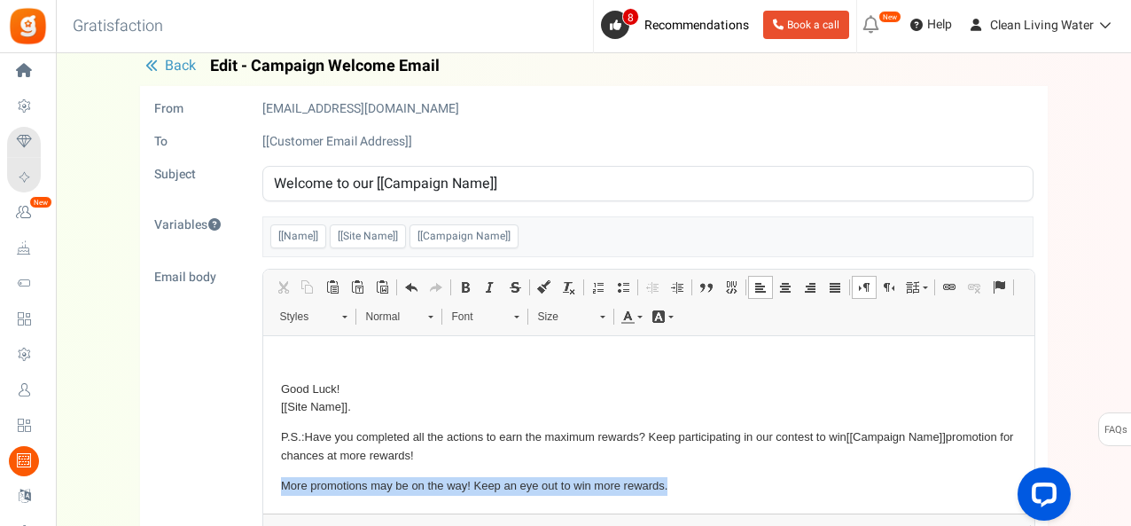
drag, startPoint x: 682, startPoint y: 485, endPoint x: 496, endPoint y: 811, distance: 375.2
click at [262, 474] on html "Hello [[Name]] , Thank you for entering the contest to [[Campaign Name]] Thanks…" at bounding box center [647, 119] width 771 height 785
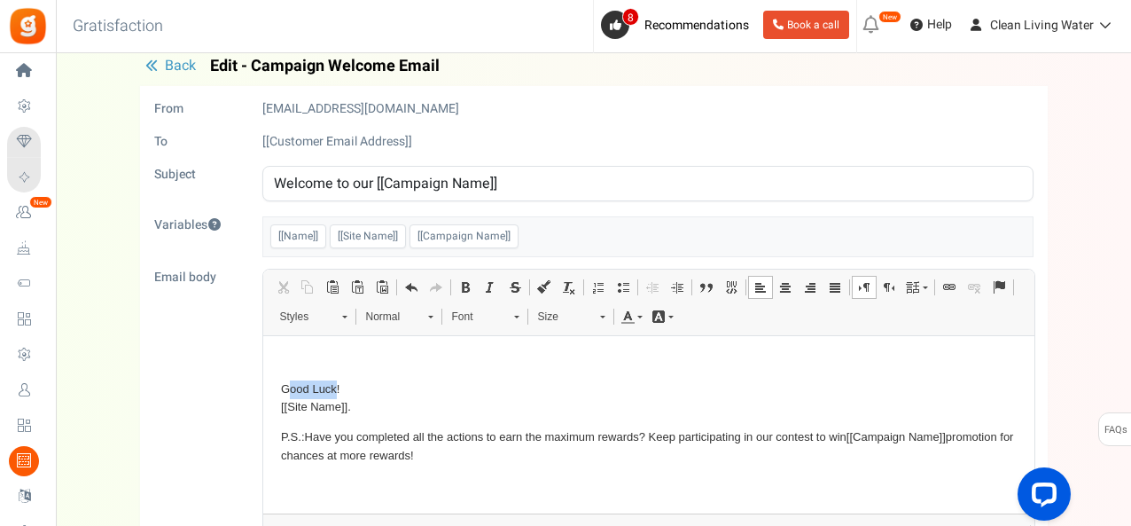
drag, startPoint x: 335, startPoint y: 387, endPoint x: 290, endPoint y: 394, distance: 45.8
click at [292, 393] on p "Good Luck! [[Site Name]] ." at bounding box center [648, 397] width 736 height 37
click at [379, 408] on p "Gracious Kingdom Blessings ! [[Site Name]] ." at bounding box center [648, 397] width 736 height 37
click at [347, 407] on p "Gracious Kingdom Blessings ! [[Site Name]] ." at bounding box center [648, 397] width 736 height 37
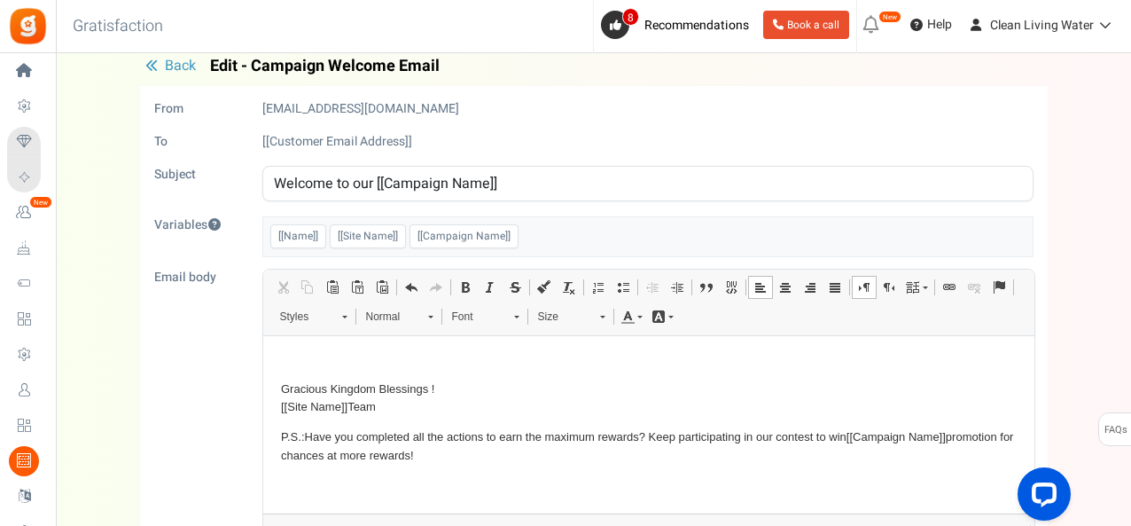
click at [452, 387] on p "Gracious Kingdom Blessings ! [[Site Name]] Team" at bounding box center [648, 397] width 736 height 37
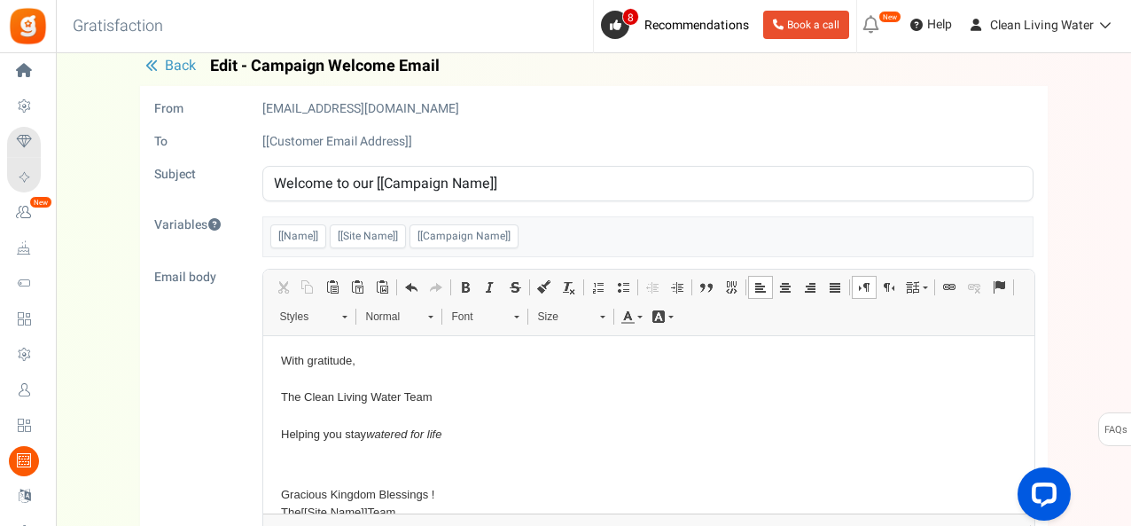
scroll to position [504, 0]
drag, startPoint x: 388, startPoint y: 384, endPoint x: 263, endPoint y: 379, distance: 125.1
click at [263, 379] on html "Hello [[Name]] , Thank you for entering the contest to [[Campaign Name]] Thanks…" at bounding box center [647, 224] width 771 height 785
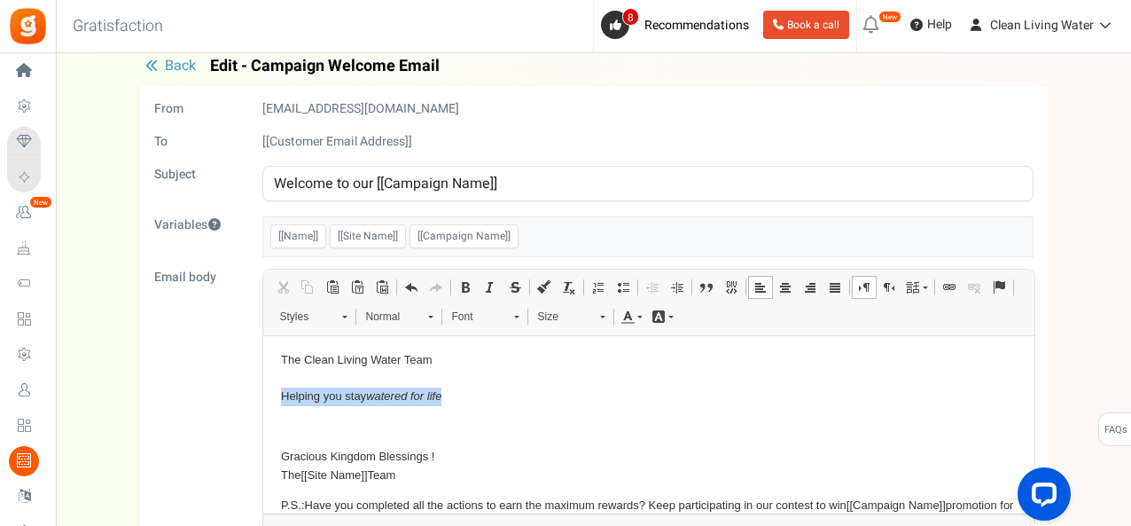
drag, startPoint x: 456, startPoint y: 412, endPoint x: 274, endPoint y: 414, distance: 181.8
click at [274, 414] on html "Hello [[Name]] , Thank you for entering the contest to [[Campaign Name]] Thanks…" at bounding box center [647, 206] width 771 height 748
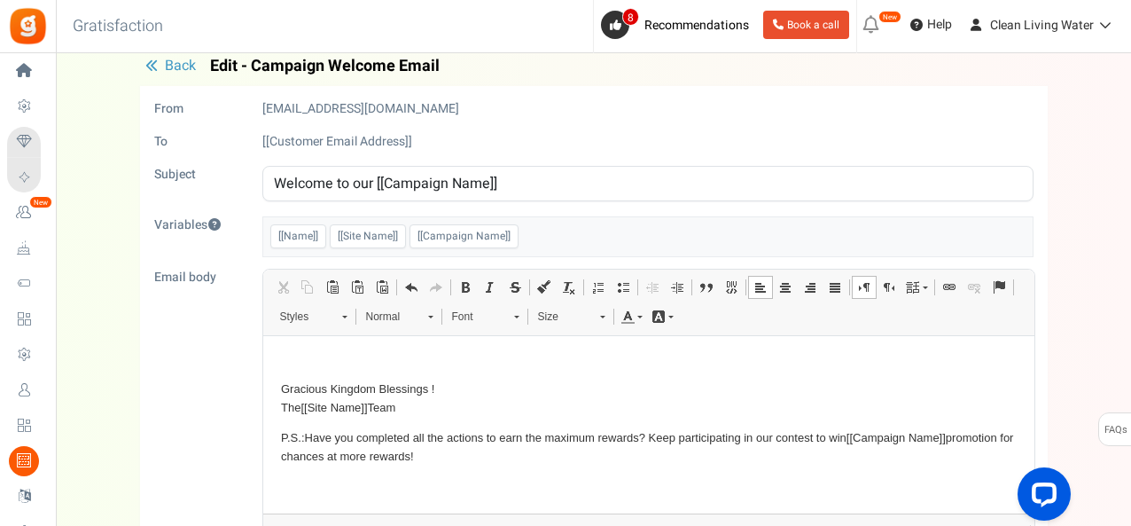
scroll to position [14, 0]
click at [437, 410] on p "Gracious Kingdom Blessings ! The [[Site Name]] Team" at bounding box center [648, 397] width 736 height 37
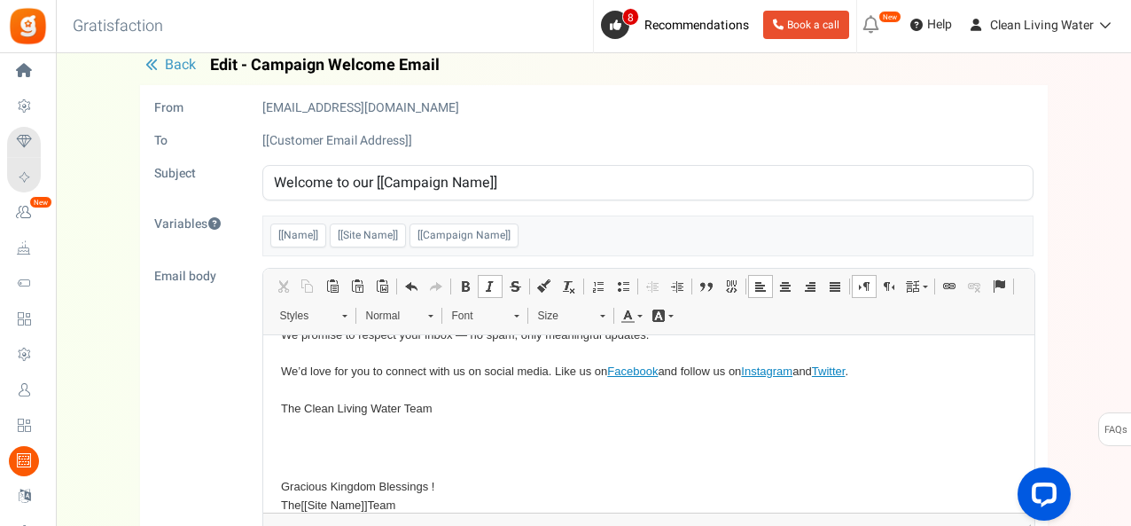
scroll to position [454, 0]
drag, startPoint x: 301, startPoint y: 473, endPoint x: 265, endPoint y: 405, distance: 77.3
click at [265, 405] on html "Hello [[Name]] , Thank you for entering the contest to [[Campaign Name]] Thanks…" at bounding box center [647, 260] width 771 height 760
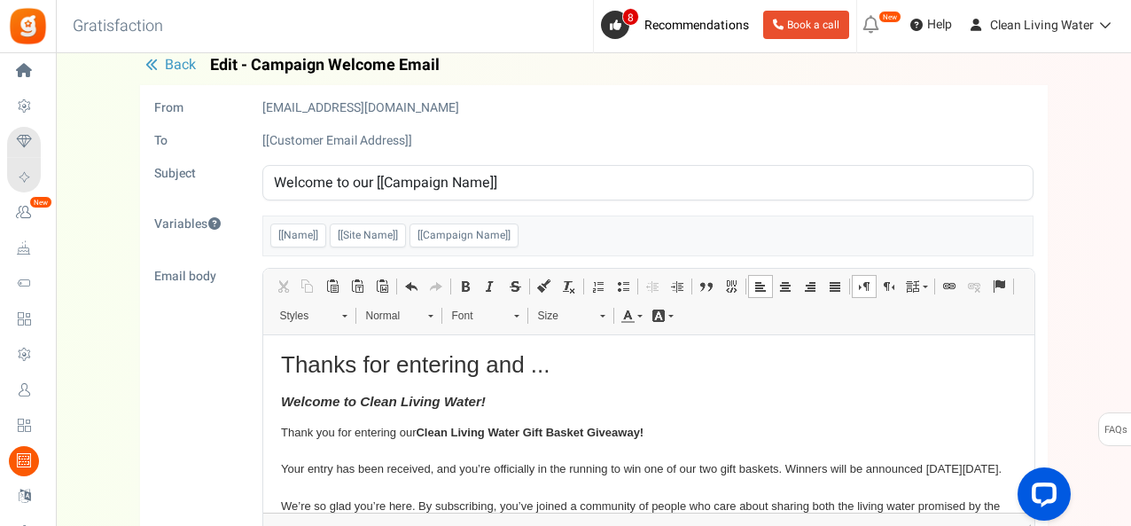
scroll to position [95, 0]
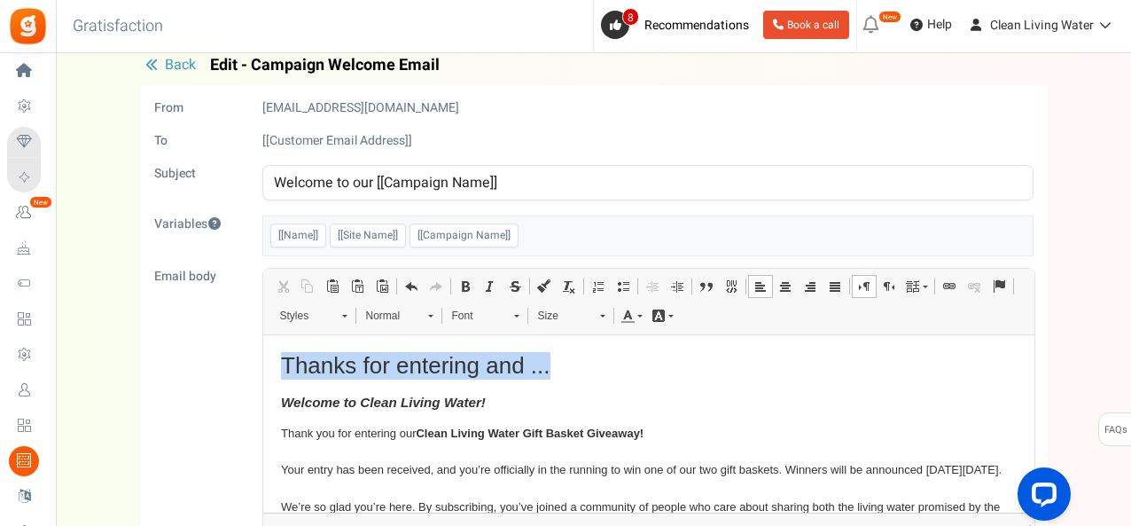
drag, startPoint x: 568, startPoint y: 358, endPoint x: 262, endPoint y: 372, distance: 306.2
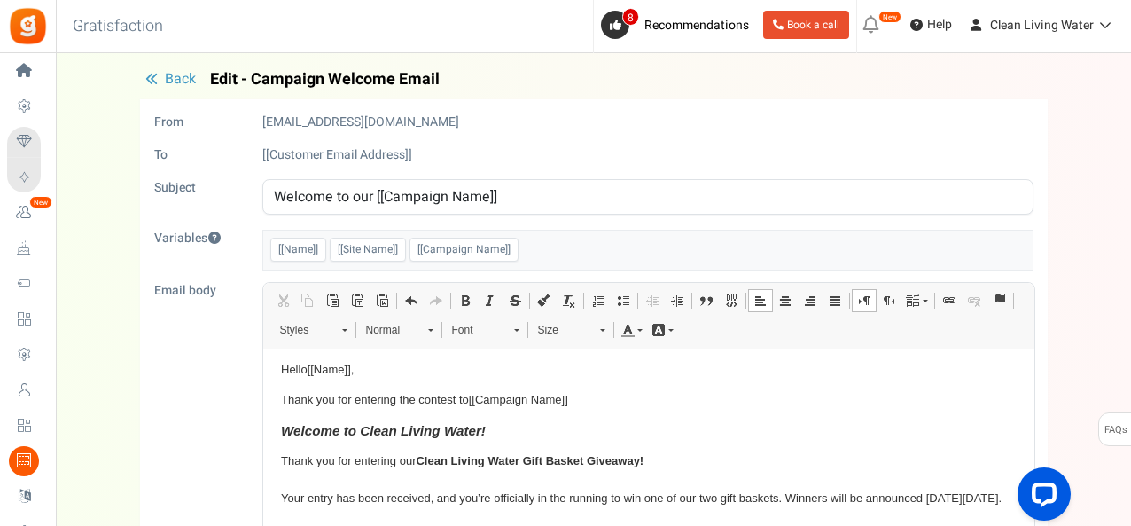
scroll to position [0, 0]
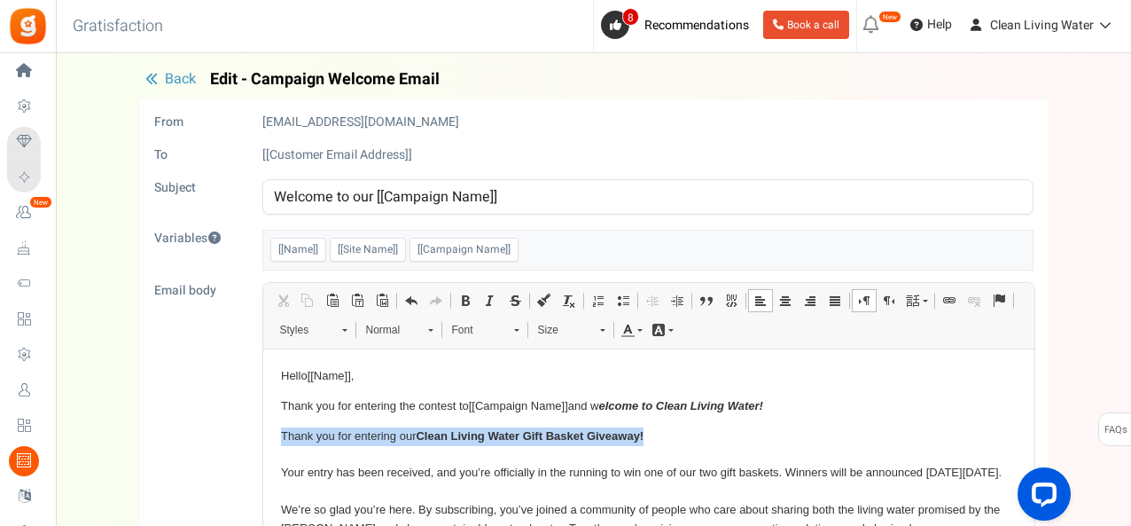
drag, startPoint x: 662, startPoint y: 438, endPoint x: 437, endPoint y: 770, distance: 400.8
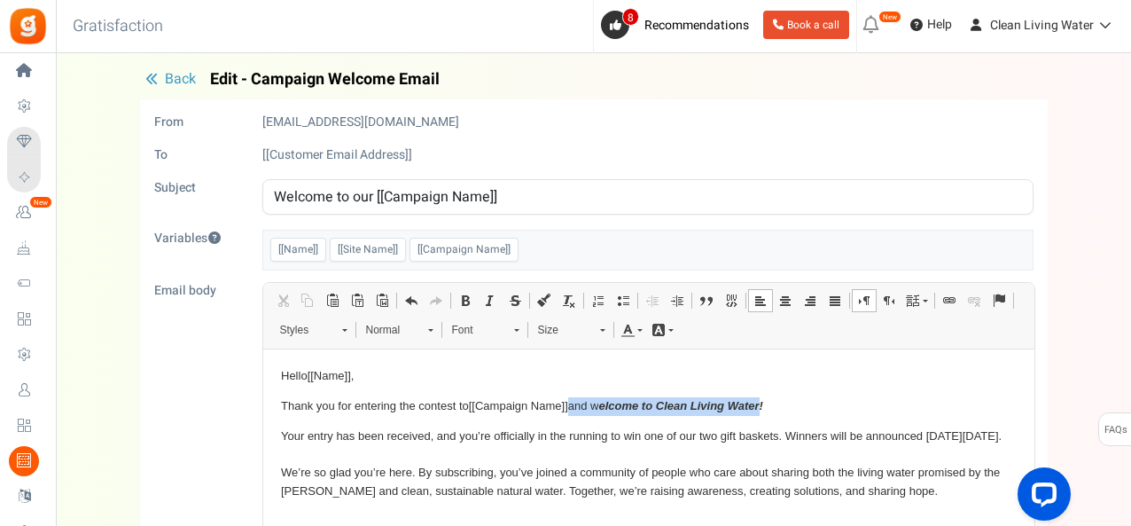
drag, startPoint x: 765, startPoint y: 402, endPoint x: 570, endPoint y: 403, distance: 195.0
click at [570, 403] on p "Thank you for entering the contest to [[Campaign Name]] and w elcome to Clean L…" at bounding box center [648, 405] width 736 height 19
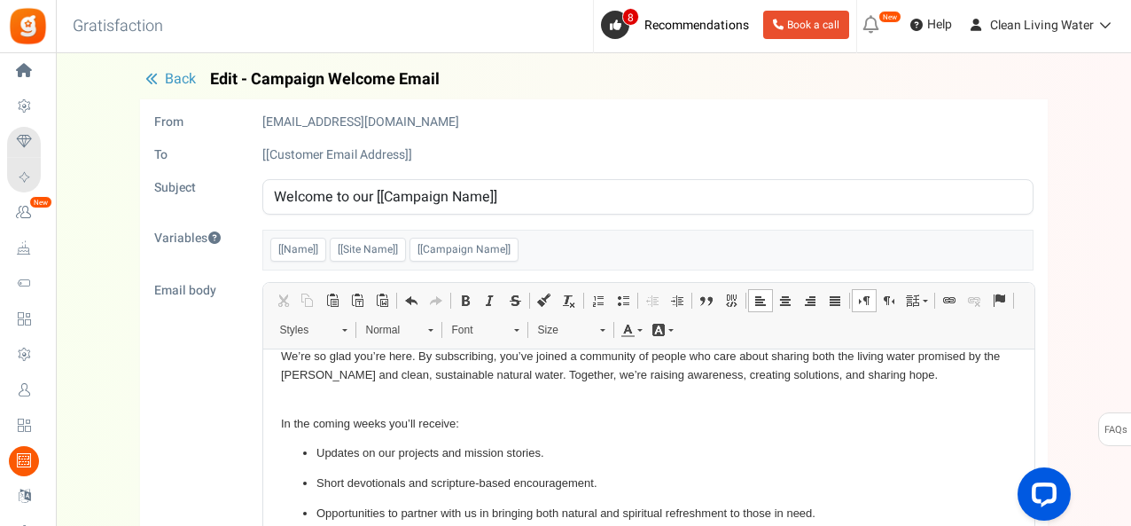
scroll to position [117, 0]
click at [280, 371] on p "Your entry has been received, and you’re officially in the running to win one o…" at bounding box center [648, 355] width 736 height 92
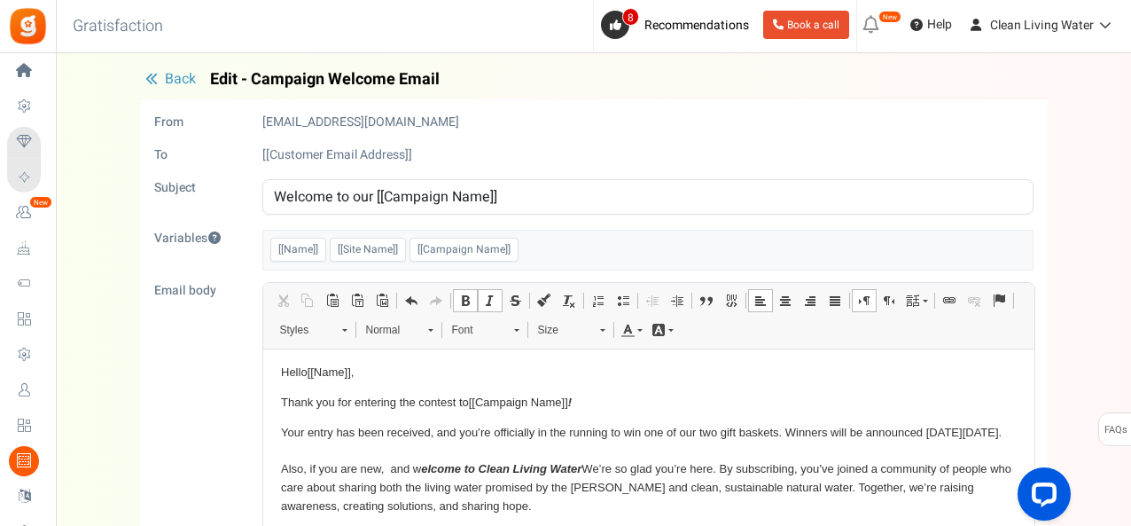
scroll to position [1, 0]
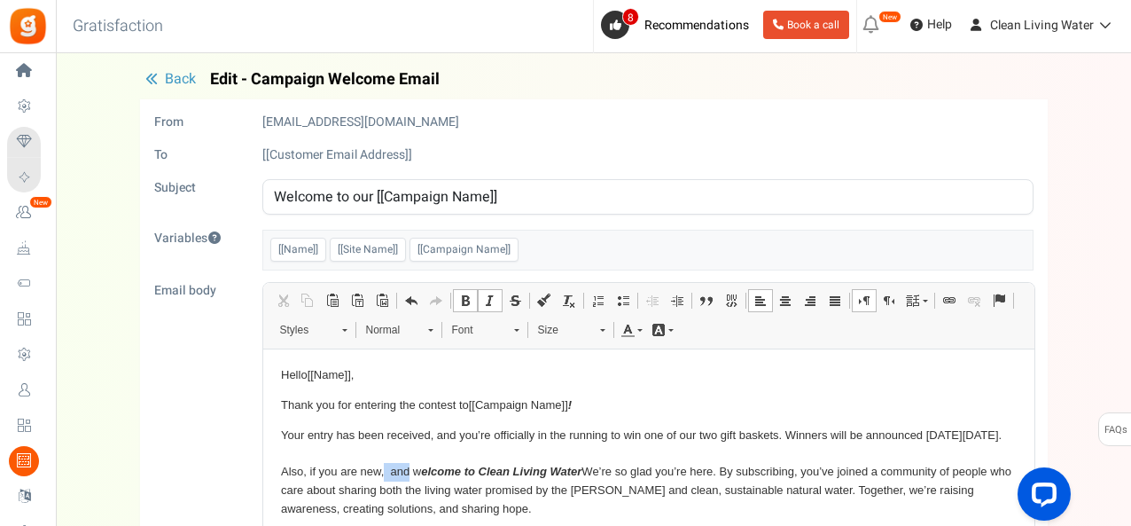
drag, startPoint x: 408, startPoint y: 487, endPoint x: 384, endPoint y: 487, distance: 23.9
click at [384, 487] on p "Your entry has been received, and you’re officially in the running to win one o…" at bounding box center [648, 472] width 736 height 92
click at [557, 487] on p "Your entry has been received, and you’re officially in the running to win one o…" at bounding box center [648, 472] width 736 height 92
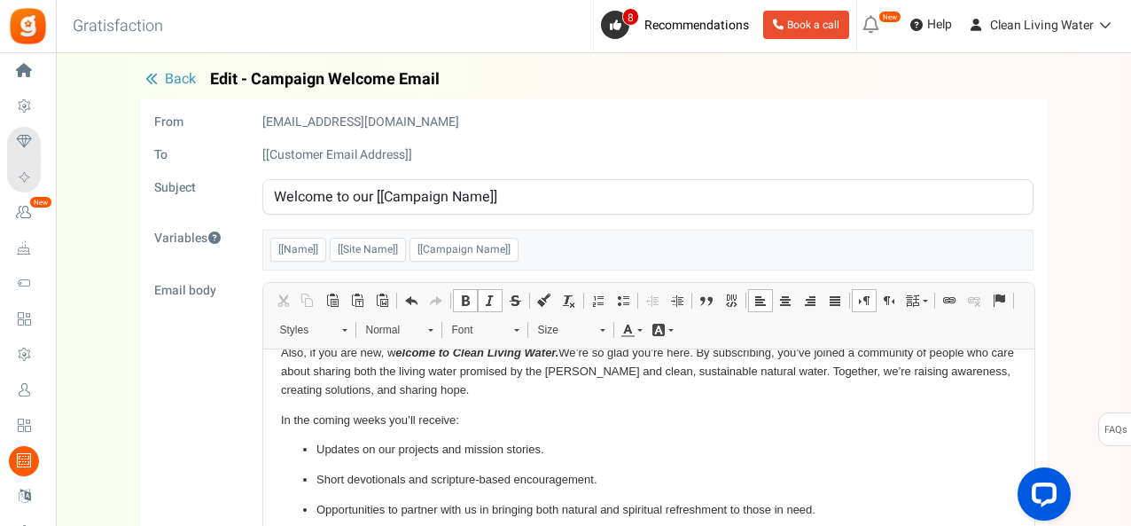
scroll to position [119, 0]
drag, startPoint x: 395, startPoint y: 438, endPoint x: 223, endPoint y: 425, distance: 173.4
click at [262, 425] on html "Hello [[Name]] , Thank you for entering the contest to [[Campaign Name]] ! Your…" at bounding box center [647, 495] width 771 height 531
click at [523, 400] on p "Your entry has been received, and you’re officially in the running to win one o…" at bounding box center [648, 354] width 736 height 92
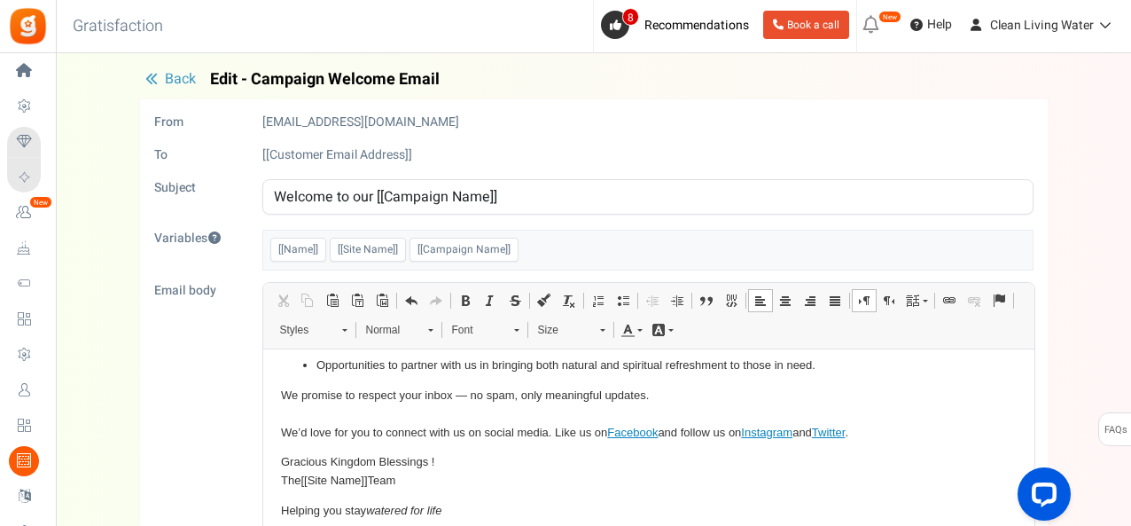
scroll to position [235, 0]
click at [545, 440] on p "We promise to respect your inbox — no spam, only meaningful updates. We’d love …" at bounding box center [648, 412] width 736 height 55
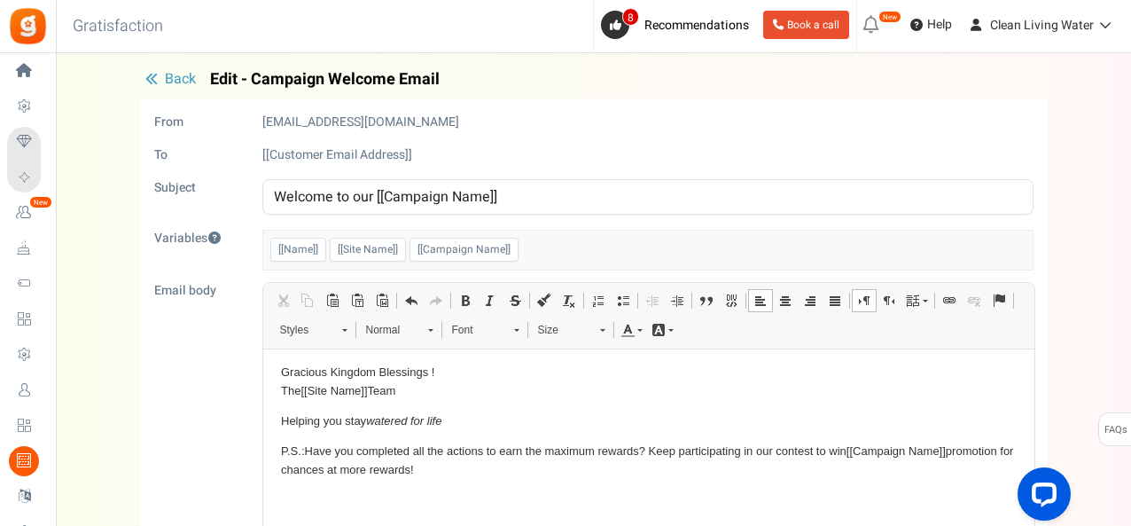
scroll to position [340, 0]
click at [426, 373] on p "Gracious Kingdom Blessings ! The [[Site Name]] Team" at bounding box center [648, 381] width 736 height 37
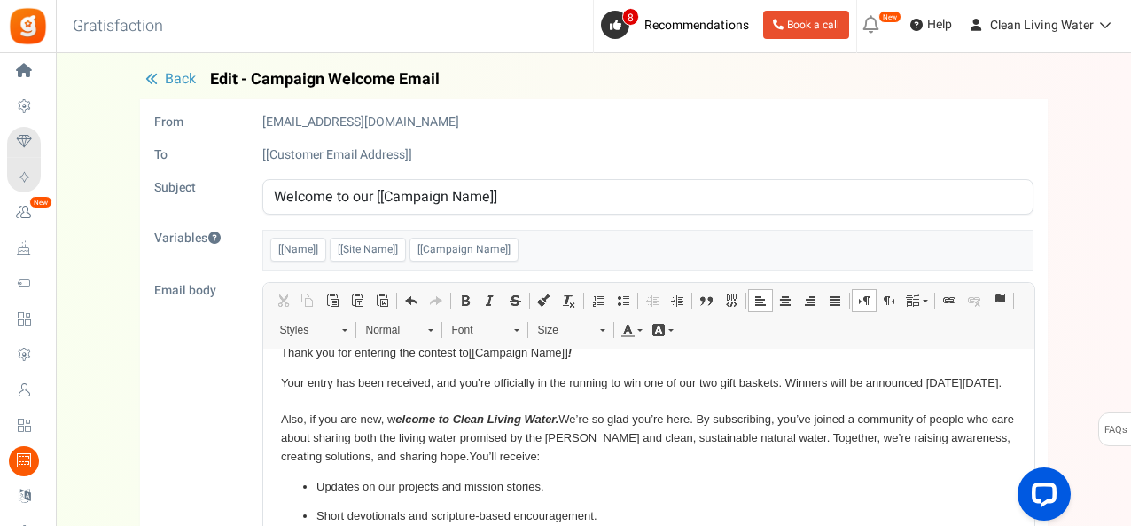
scroll to position [0, 0]
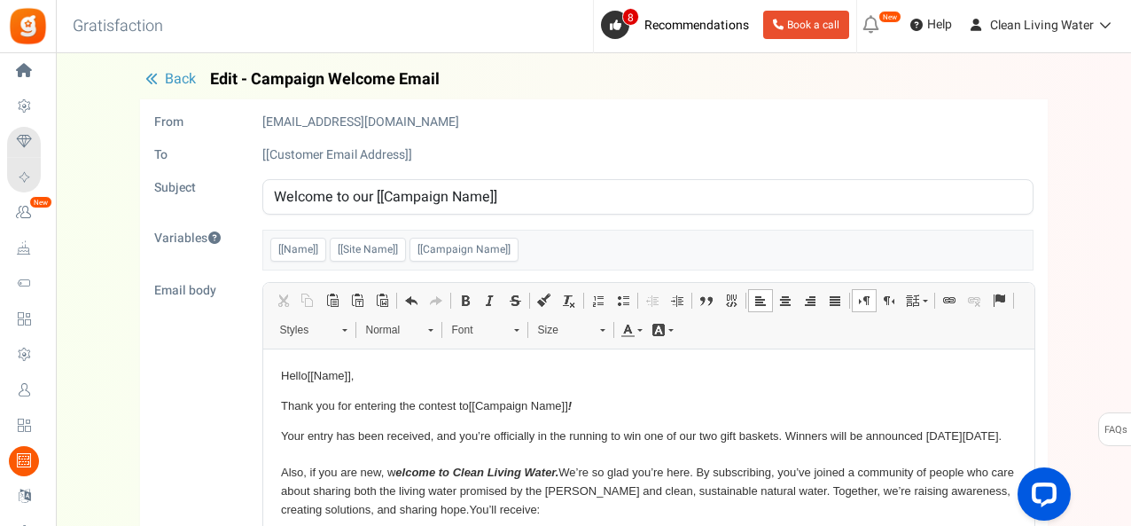
drag, startPoint x: 524, startPoint y: 470, endPoint x: 271, endPoint y: 379, distance: 268.4
click at [606, 373] on p "Hello [[Name]] ," at bounding box center [648, 375] width 736 height 19
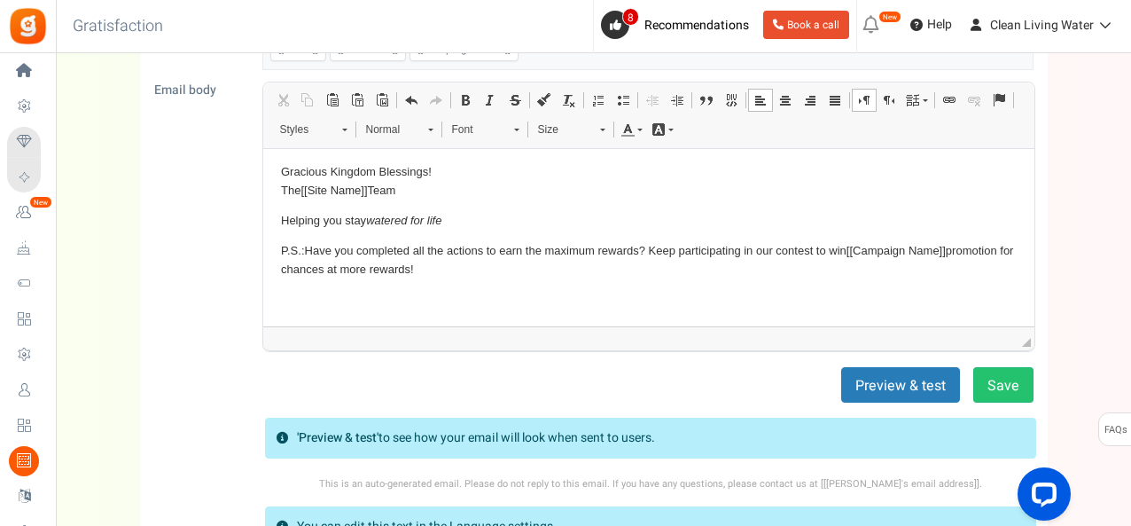
scroll to position [202, 0]
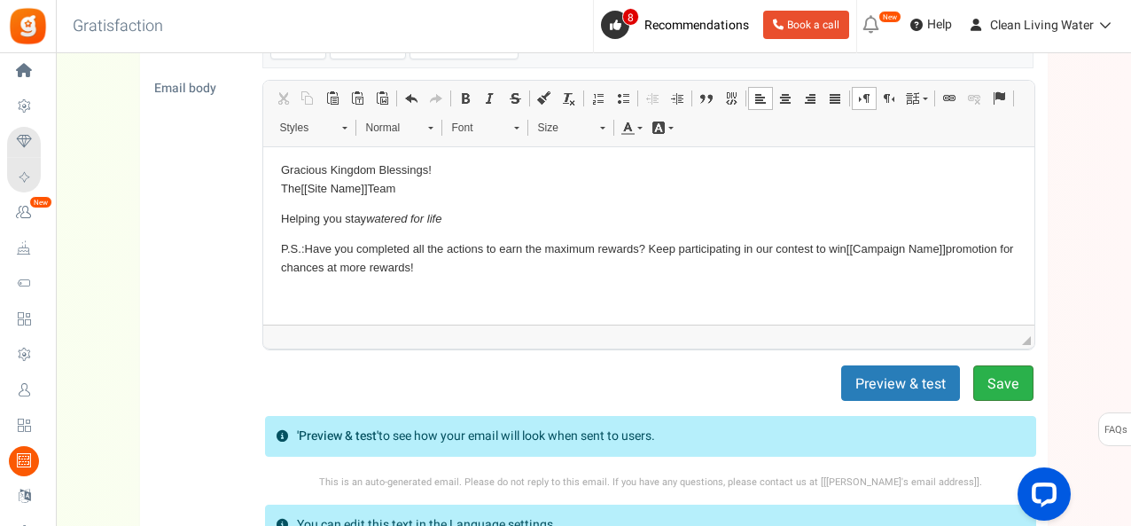
click at [1008, 382] on button "Save" at bounding box center [1003, 382] width 60 height 35
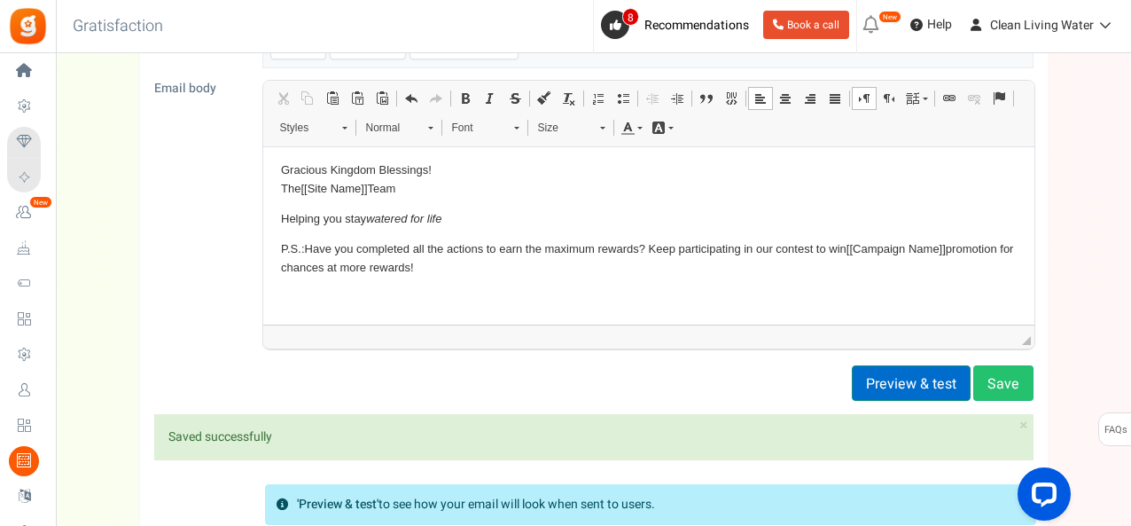
click at [925, 377] on button "Preview & test" at bounding box center [911, 382] width 119 height 35
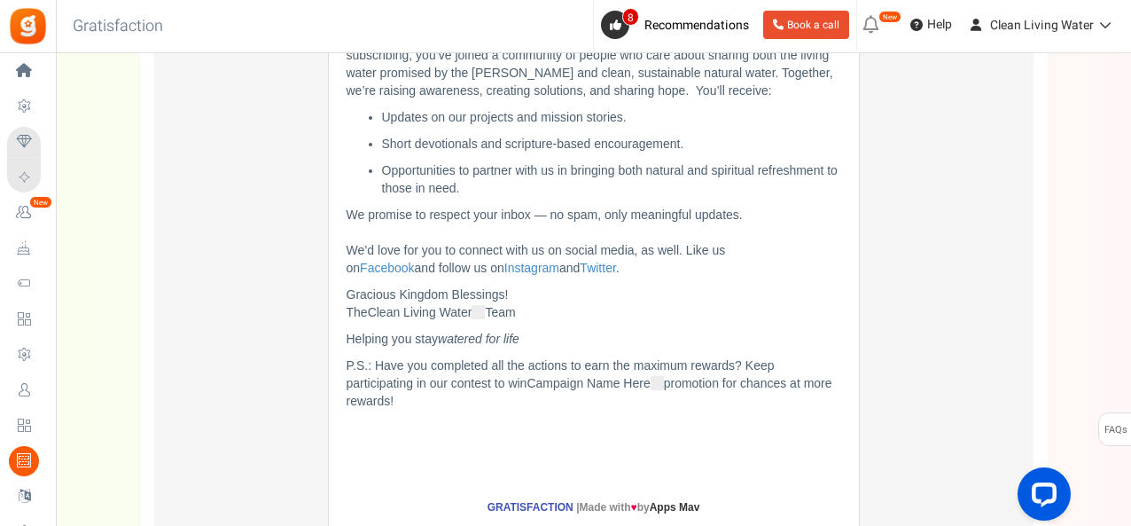
scroll to position [353, 0]
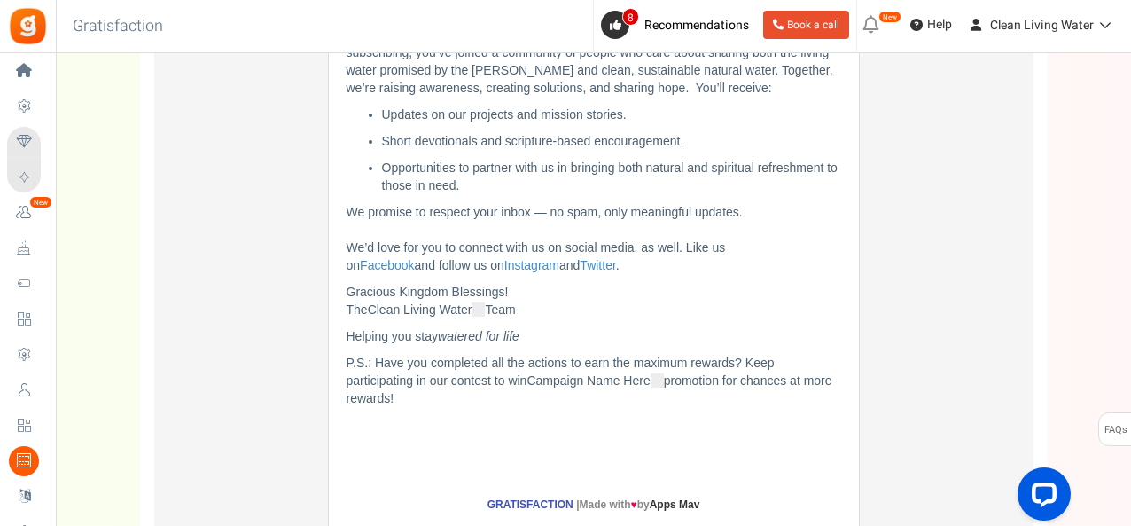
click at [485, 309] on img "Site Name placeholder widget" at bounding box center [478, 310] width 13 height 13
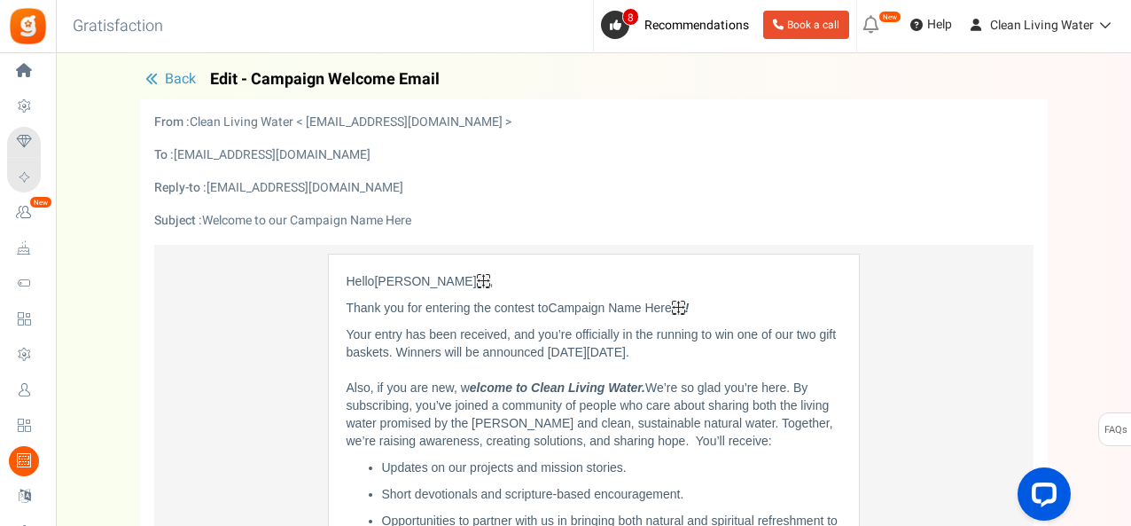
scroll to position [0, 0]
